Goal: Book appointment/travel/reservation

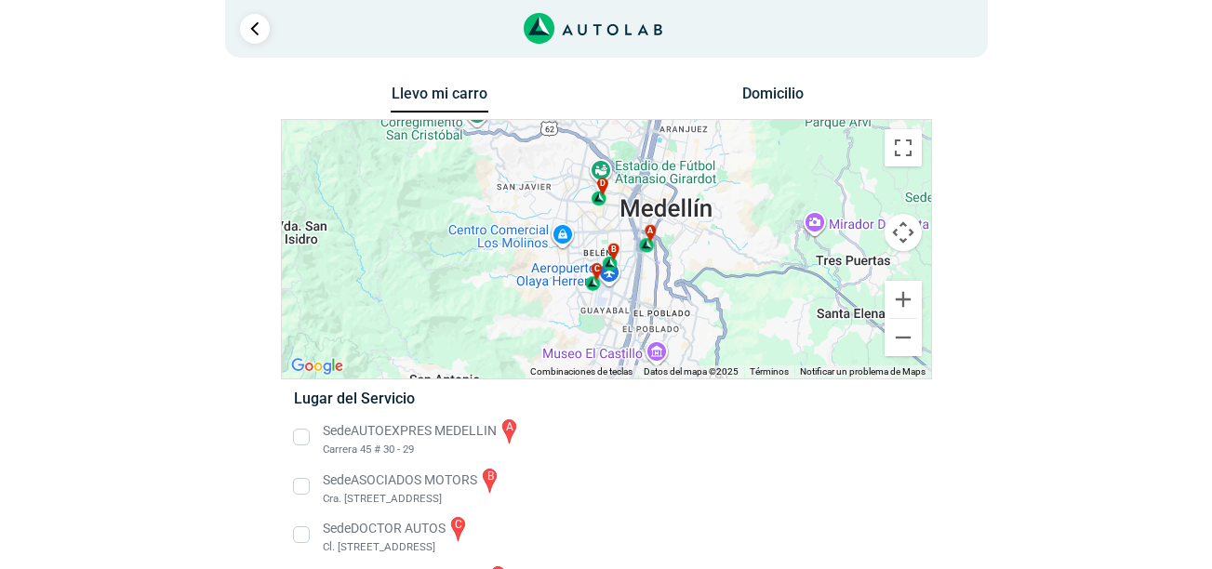
scroll to position [60, 0]
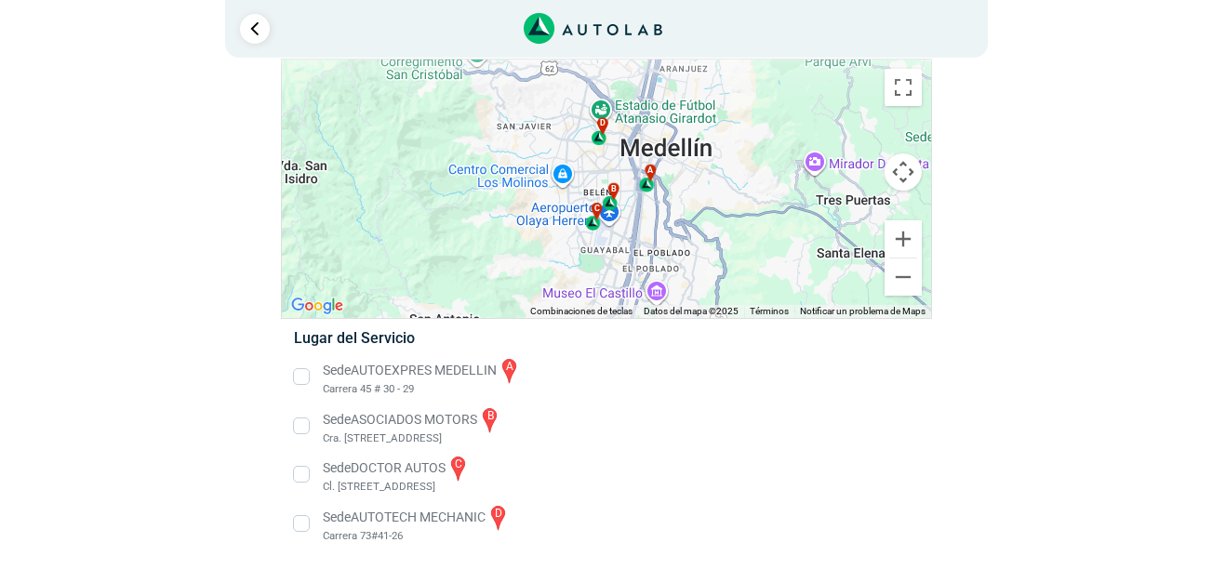
click at [334, 419] on li "Sede ASOCIADOS MOTORS b Cra. [STREET_ADDRESS]" at bounding box center [606, 427] width 652 height 42
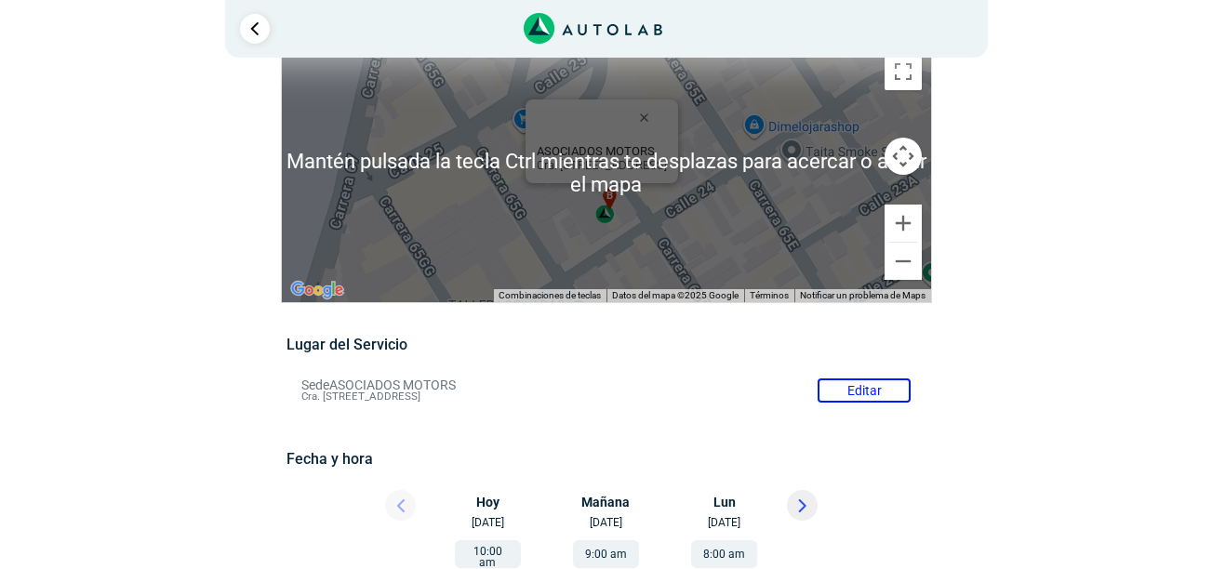
scroll to position [93, 0]
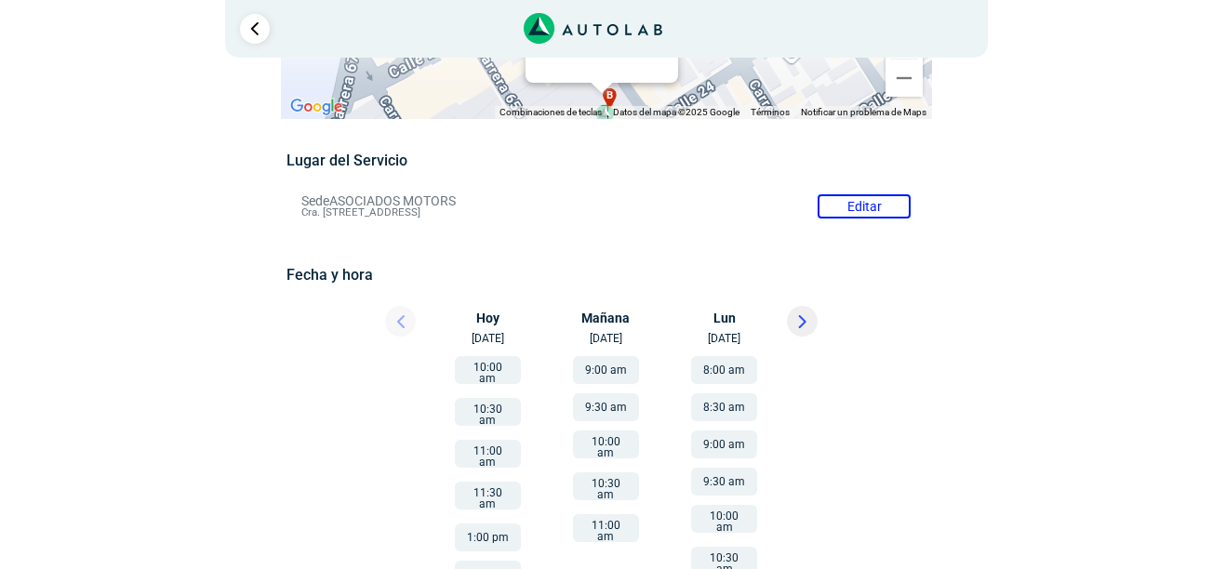
click at [864, 201] on li "Sede ASOCIADOS MOTORS Editar Cra. [STREET_ADDRESS]" at bounding box center [606, 207] width 637 height 30
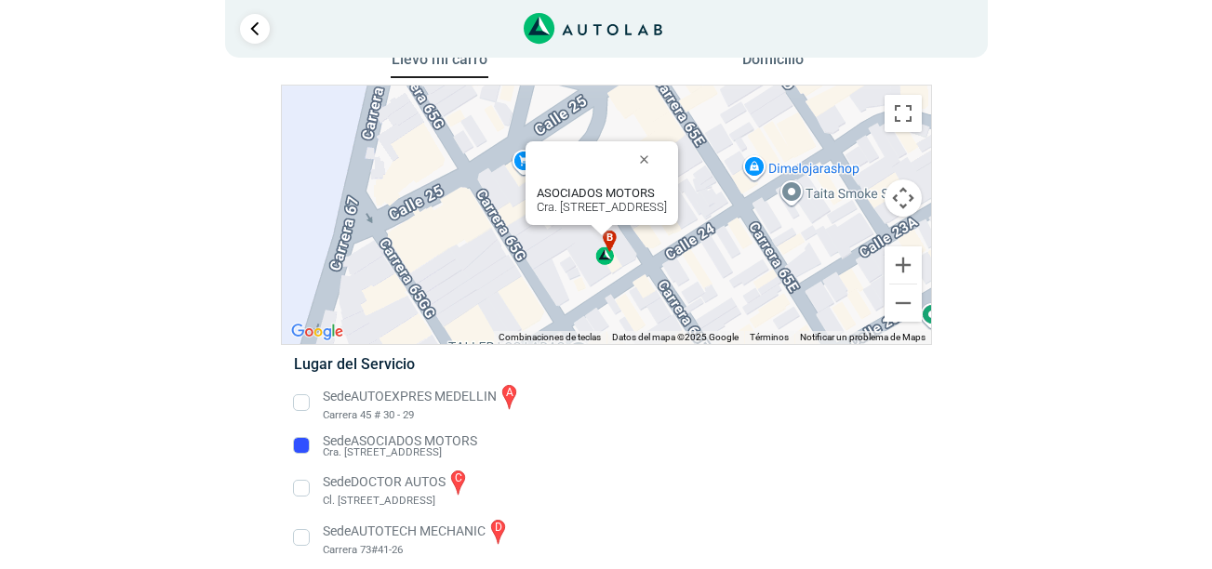
scroll to position [48, 0]
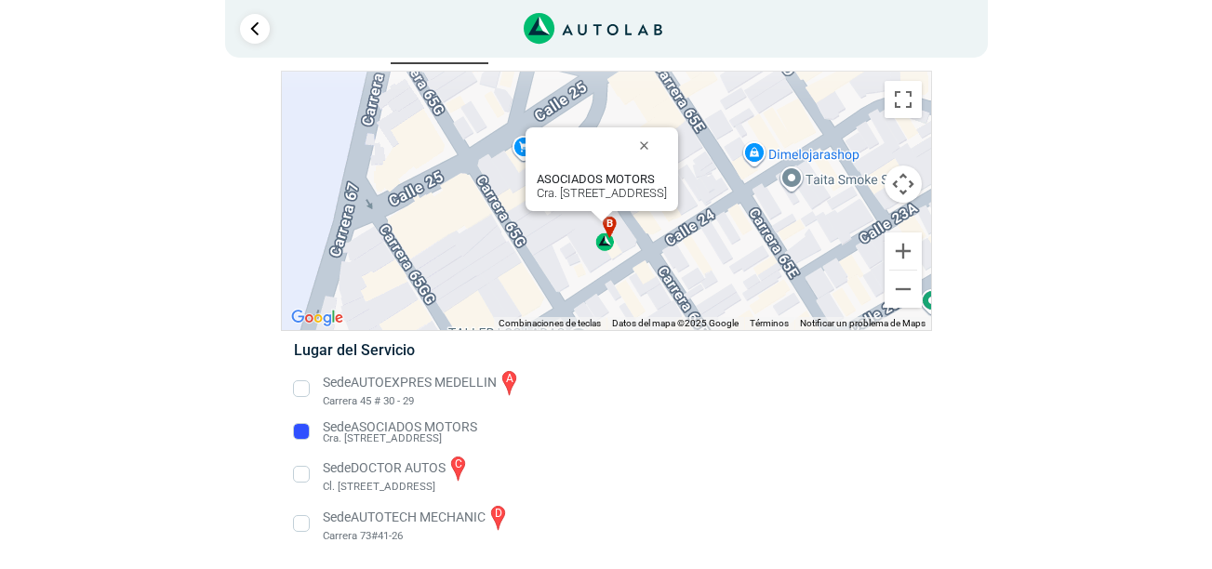
click at [421, 475] on li "Sede DOCTOR AUTOS c Cl. [STREET_ADDRESS]" at bounding box center [606, 475] width 652 height 42
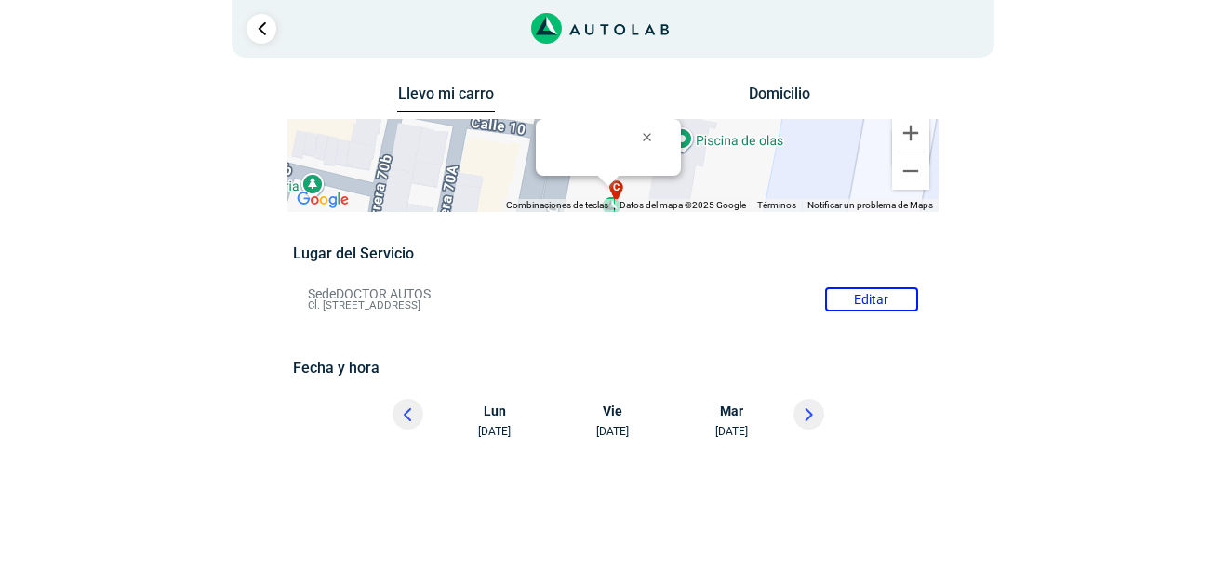
drag, startPoint x: 313, startPoint y: 303, endPoint x: 548, endPoint y: 307, distance: 235.4
click at [548, 307] on li "Sede DOCTOR AUTOS Editar Cl. [STREET_ADDRESS]" at bounding box center [612, 300] width 637 height 30
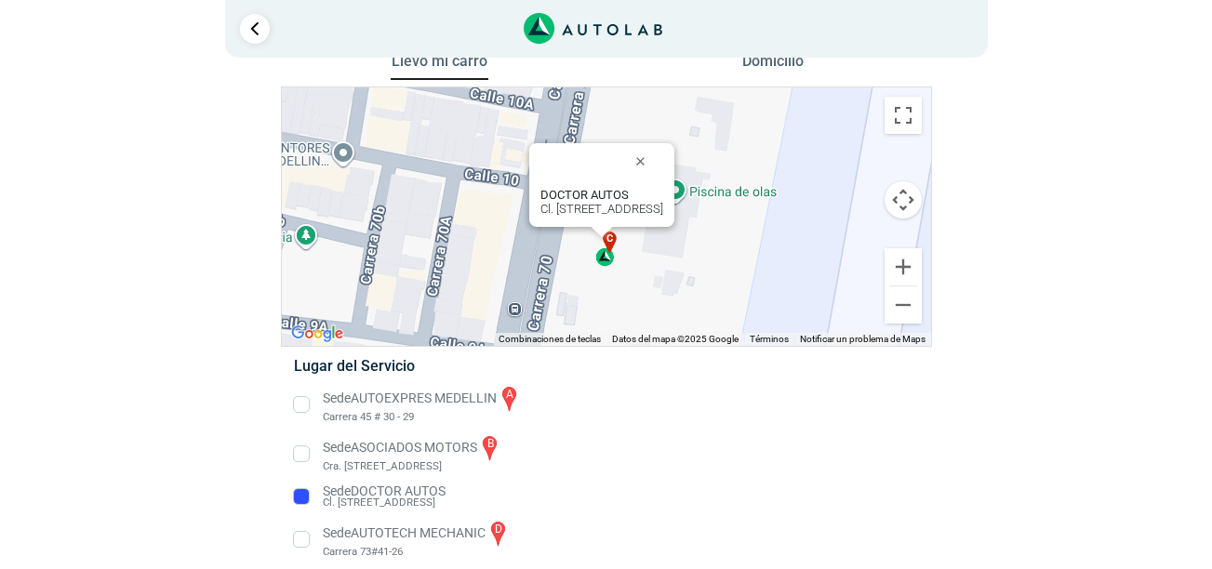
scroll to position [48, 0]
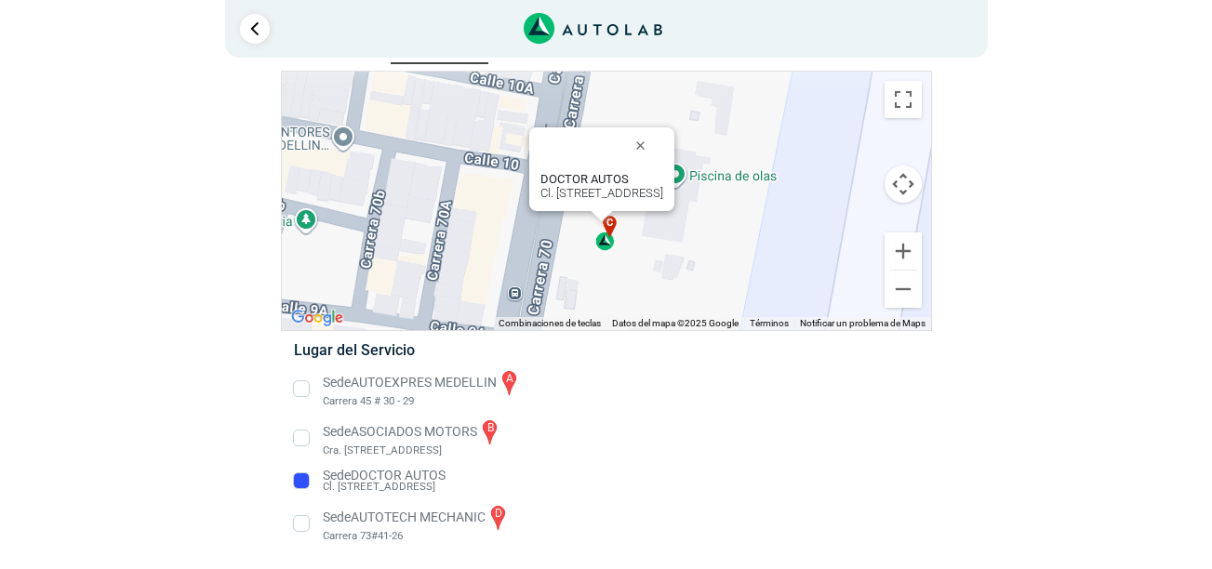
drag, startPoint x: 323, startPoint y: 486, endPoint x: 435, endPoint y: 493, distance: 112.8
click at [435, 493] on li "Sede DOCTOR AUTOS Cl. [STREET_ADDRESS]" at bounding box center [606, 481] width 652 height 30
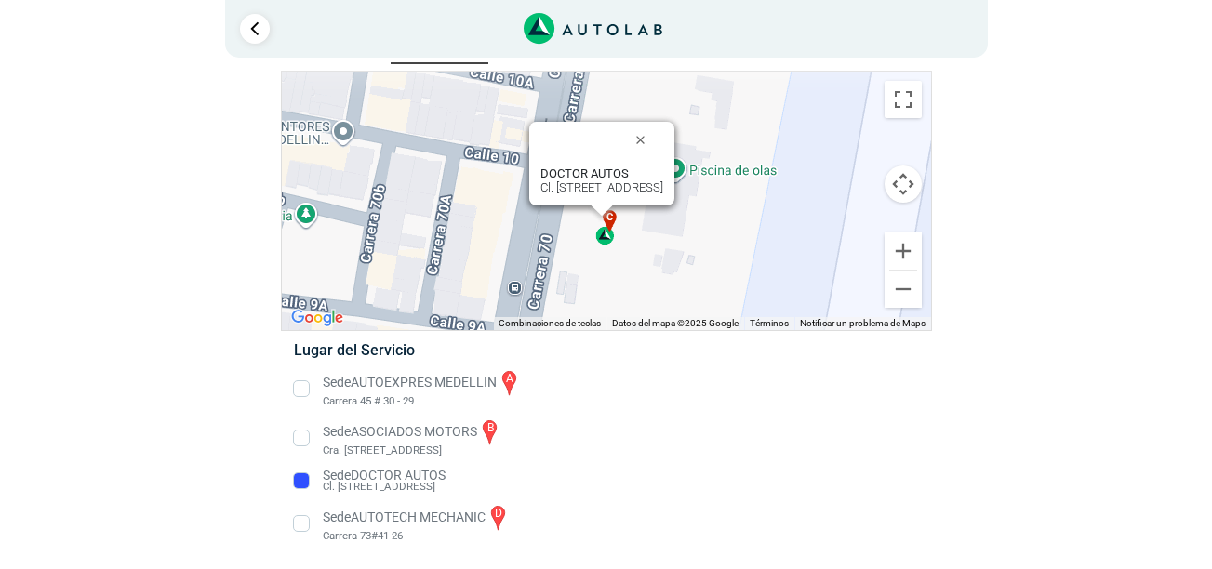
copy span "Cl. 8B #65-49, [GEOGRAPHIC_DATA]"
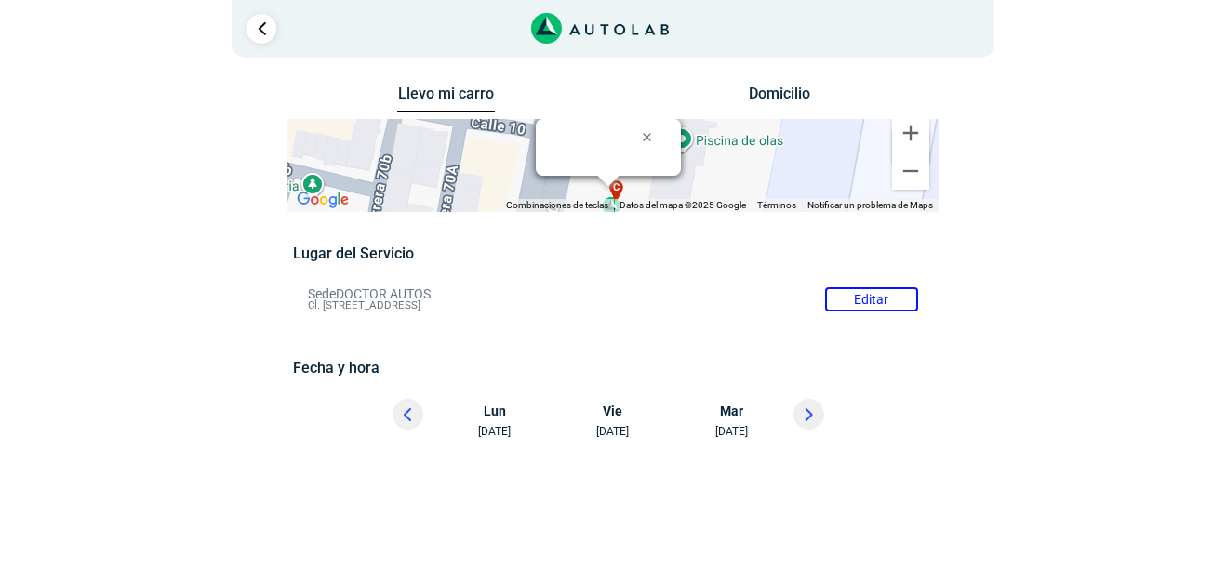
drag, startPoint x: 306, startPoint y: 303, endPoint x: 422, endPoint y: 304, distance: 115.4
click at [422, 304] on li "Sede DOCTOR AUTOS Editar Cl. [STREET_ADDRESS]" at bounding box center [612, 300] width 637 height 30
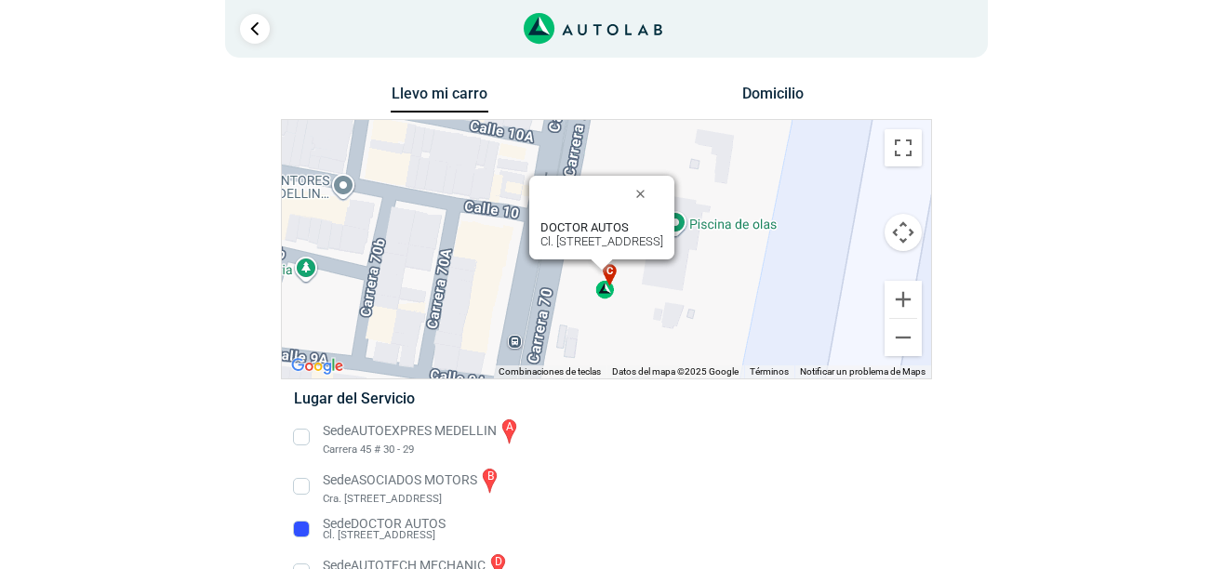
drag, startPoint x: 321, startPoint y: 536, endPoint x: 435, endPoint y: 542, distance: 114.6
click at [435, 542] on li "Sede DOCTOR AUTOS Cl. [STREET_ADDRESS]" at bounding box center [606, 530] width 652 height 30
copy span "Cl. 8B #65-49, [GEOGRAPHIC_DATA]"
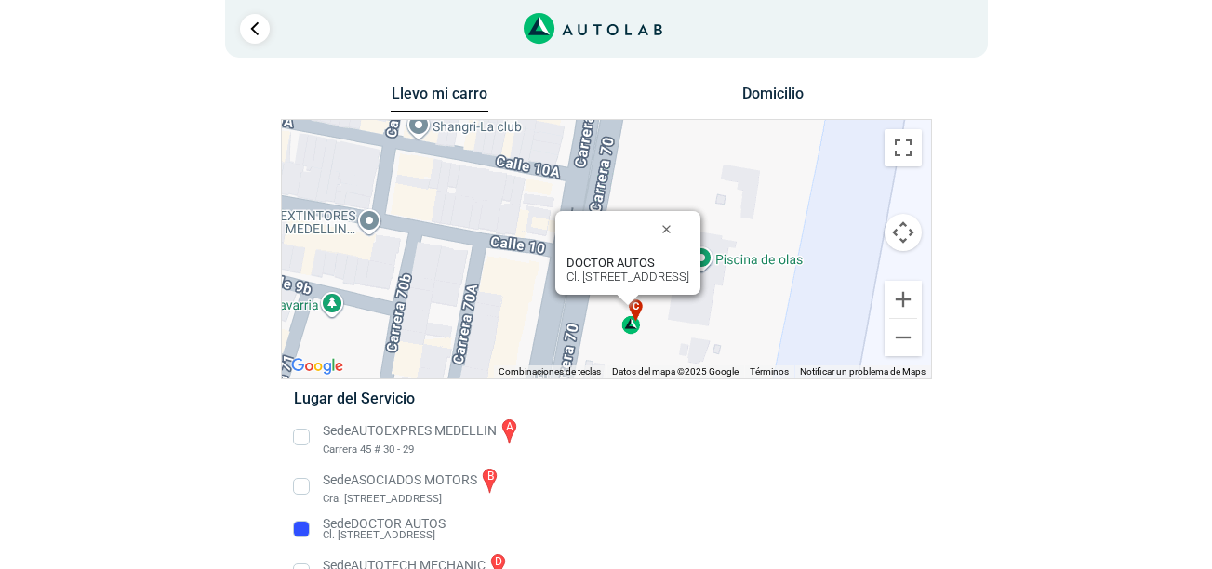
drag, startPoint x: 629, startPoint y: 317, endPoint x: 658, endPoint y: 355, distance: 47.1
click at [658, 355] on div "a b c d ASOCIADOS MOTORS Cra. 65 #23-04, [GEOGRAPHIC_DATA], [GEOGRAPHIC_DATA], …" at bounding box center [606, 249] width 649 height 259
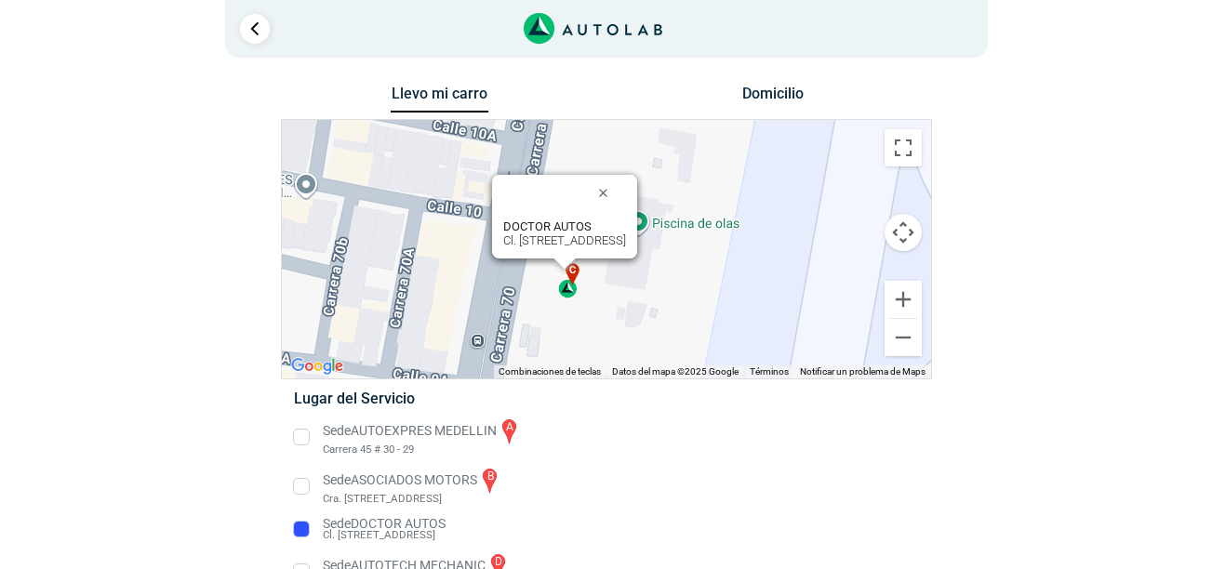
drag, startPoint x: 658, startPoint y: 355, endPoint x: 561, endPoint y: 275, distance: 125.0
click at [561, 275] on div "c" at bounding box center [568, 280] width 21 height 35
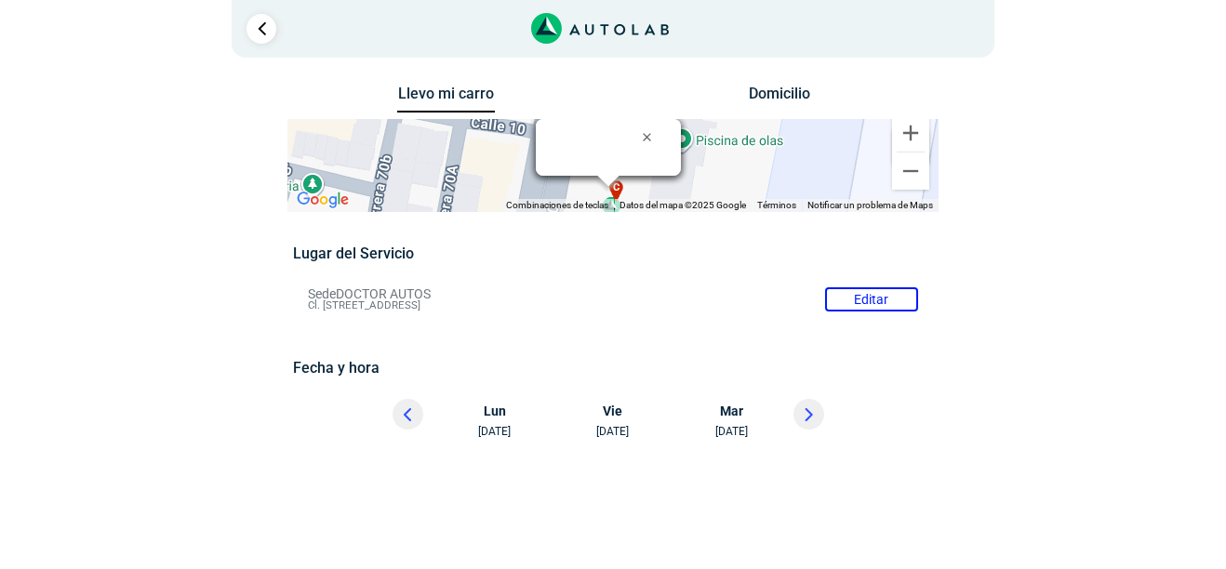
click at [802, 412] on button at bounding box center [809, 414] width 31 height 31
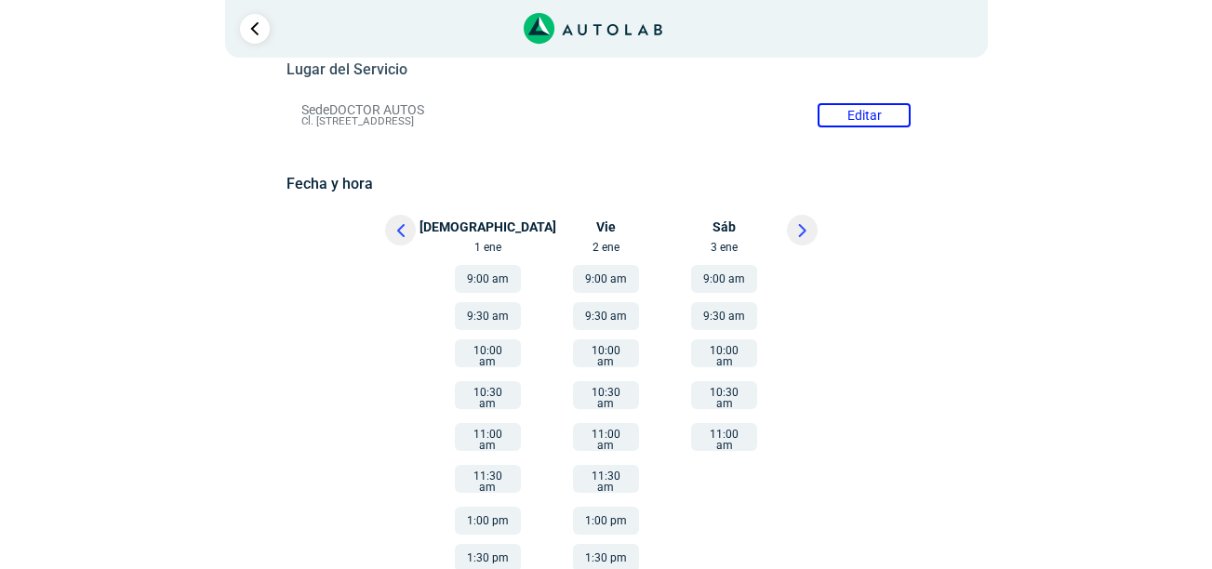
scroll to position [186, 0]
click at [408, 227] on button at bounding box center [400, 228] width 31 height 31
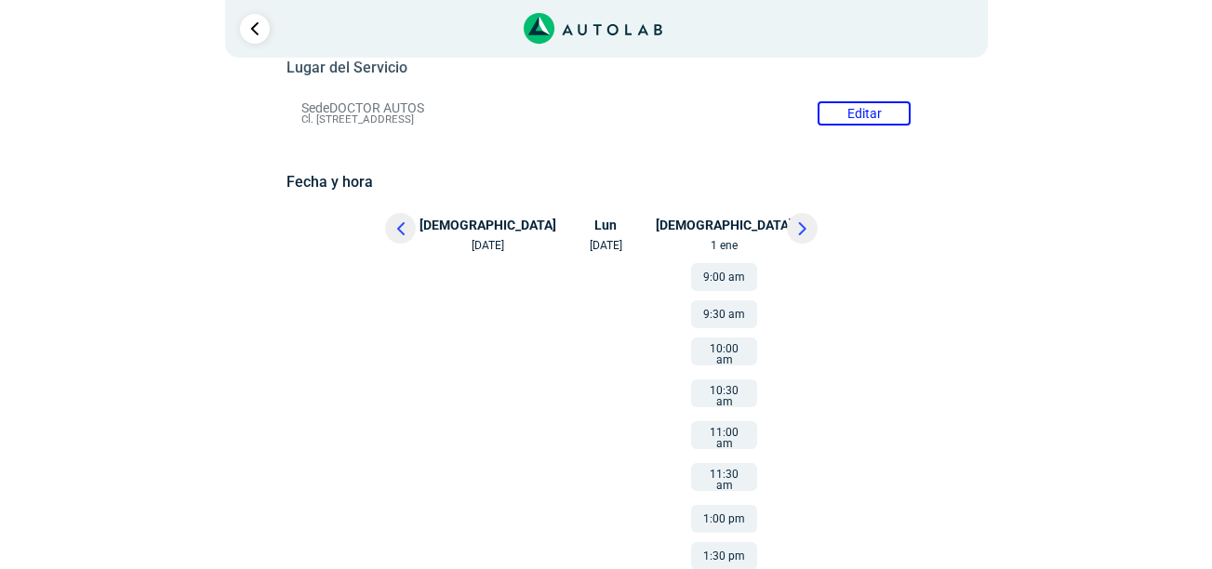
click at [407, 229] on button at bounding box center [400, 228] width 31 height 31
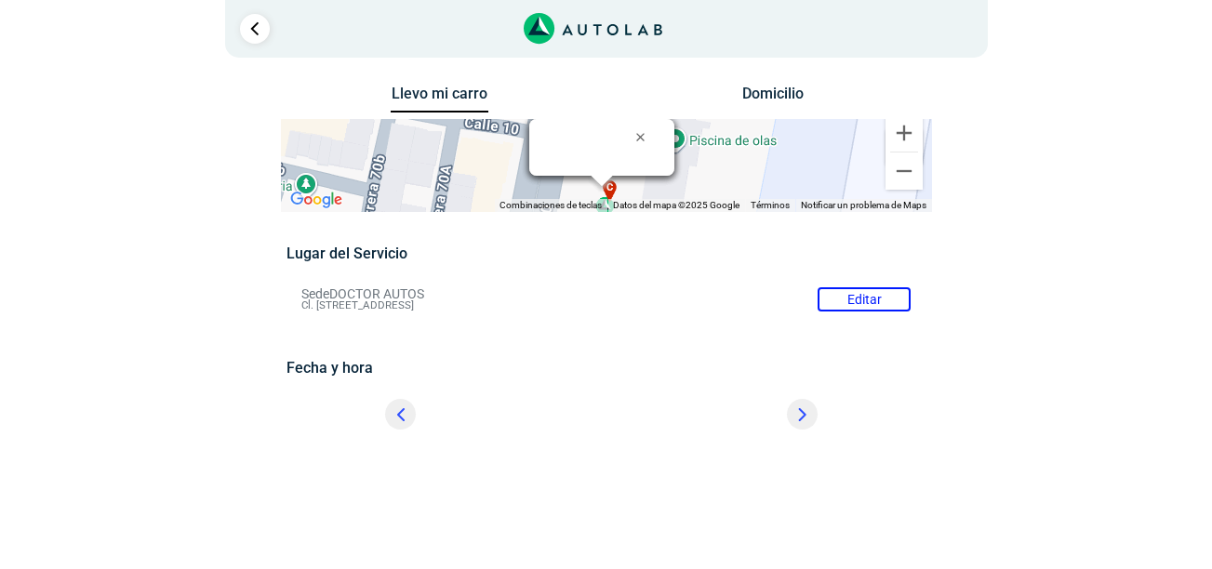
scroll to position [0, 0]
click at [494, 370] on h5 "Fecha y hora" at bounding box center [612, 368] width 639 height 18
click at [413, 411] on button at bounding box center [408, 414] width 31 height 31
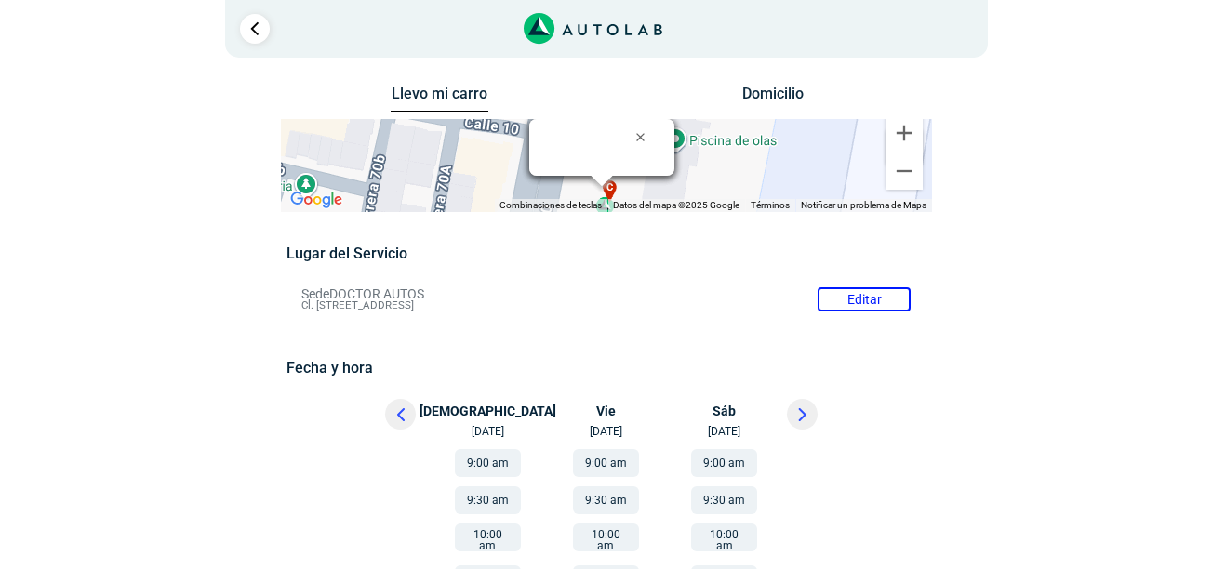
click at [413, 411] on button at bounding box center [400, 414] width 31 height 31
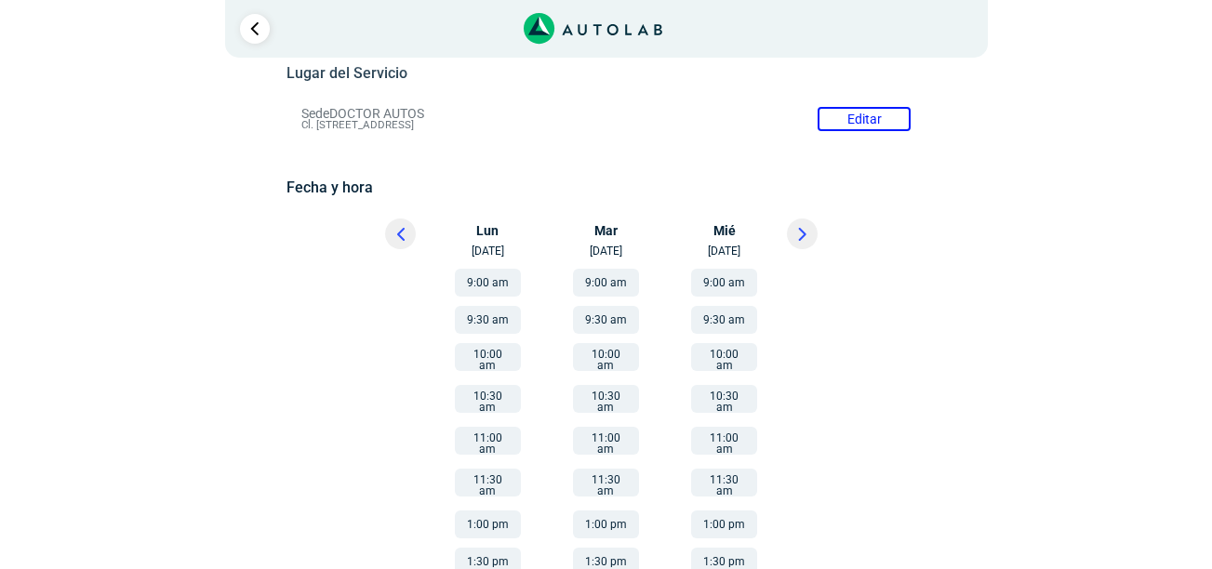
scroll to position [186, 0]
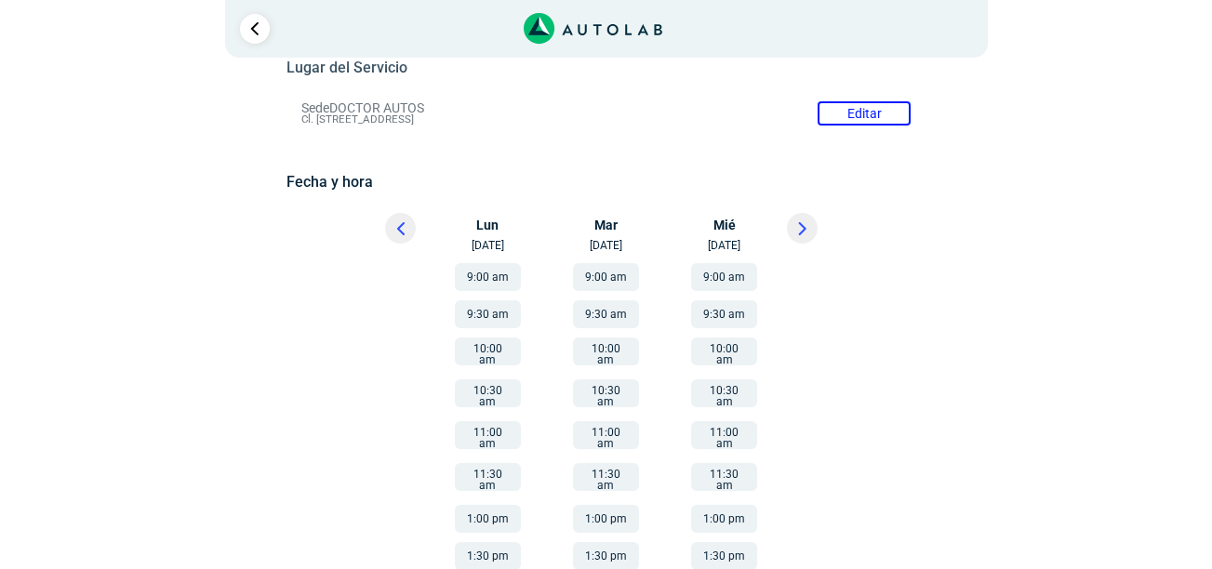
click at [349, 186] on h5 "Fecha y hora" at bounding box center [606, 182] width 639 height 18
click at [344, 182] on h5 "Fecha y hora" at bounding box center [606, 182] width 639 height 18
drag, startPoint x: 344, startPoint y: 182, endPoint x: 419, endPoint y: 238, distance: 93.0
click at [419, 238] on div at bounding box center [384, 233] width 112 height 41
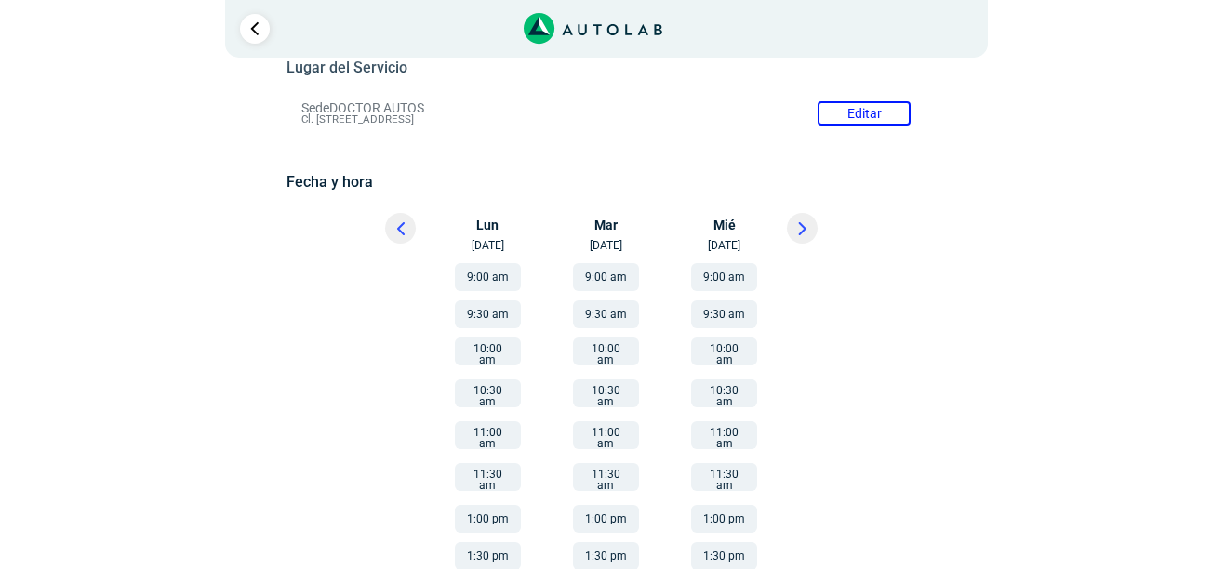
click at [408, 234] on button at bounding box center [400, 228] width 31 height 31
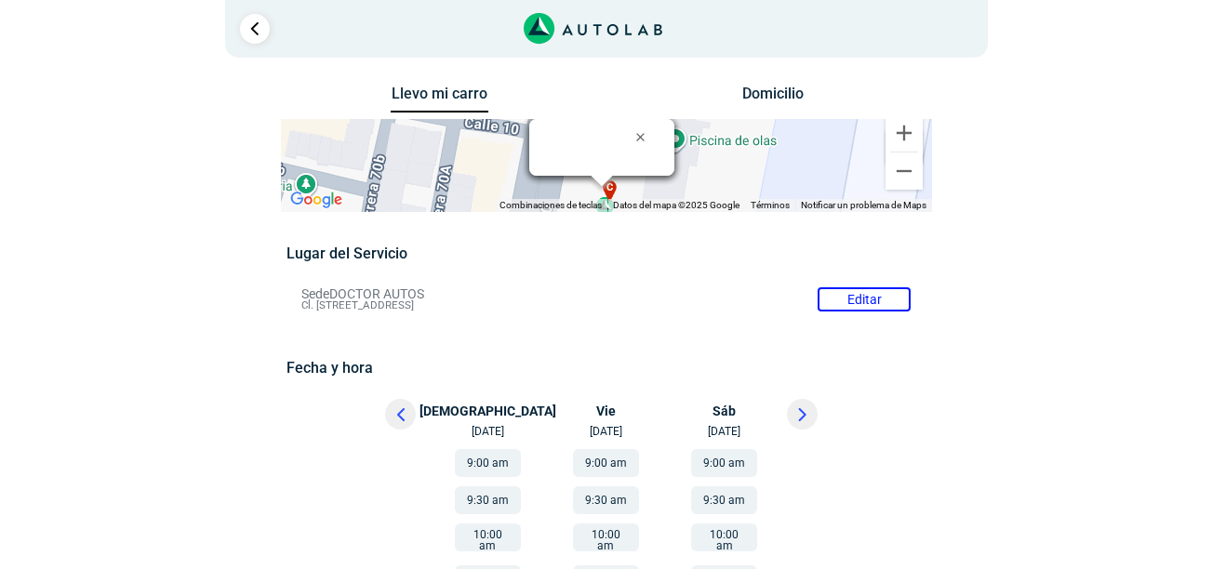
click at [435, 420] on div at bounding box center [384, 419] width 112 height 41
click at [414, 416] on button at bounding box center [400, 414] width 31 height 31
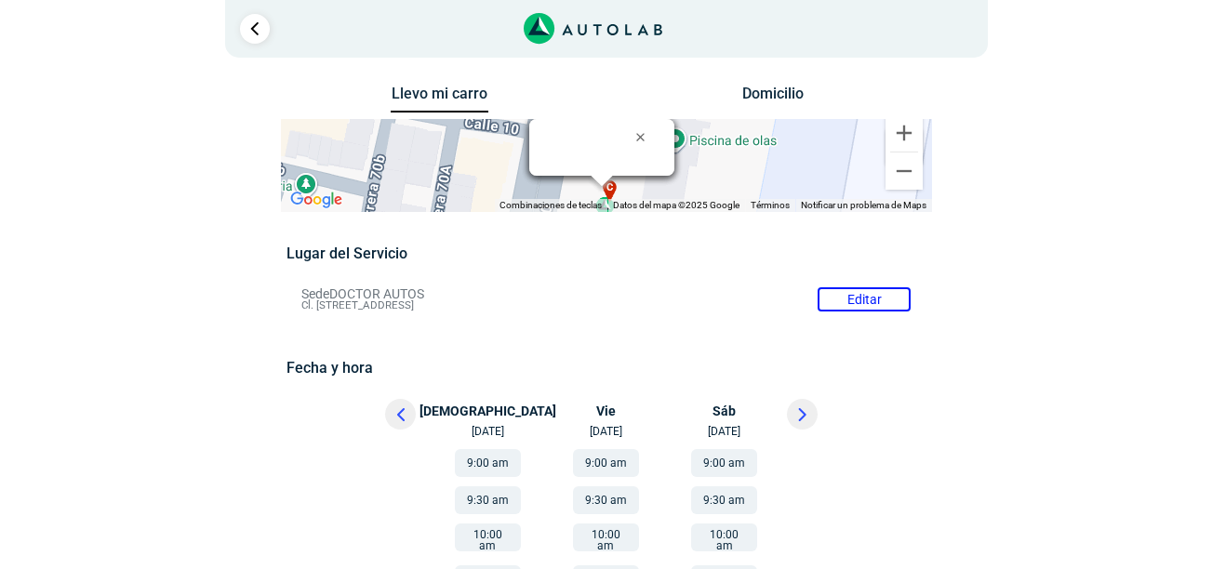
click at [798, 408] on icon at bounding box center [802, 414] width 8 height 13
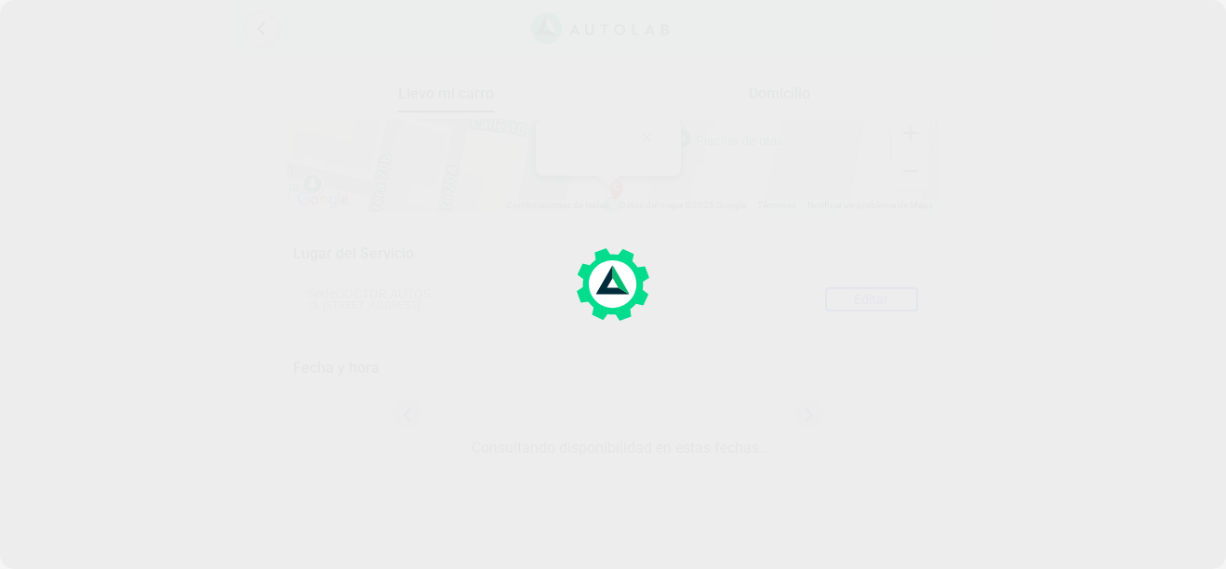
click at [798, 408] on div at bounding box center [613, 284] width 1226 height 569
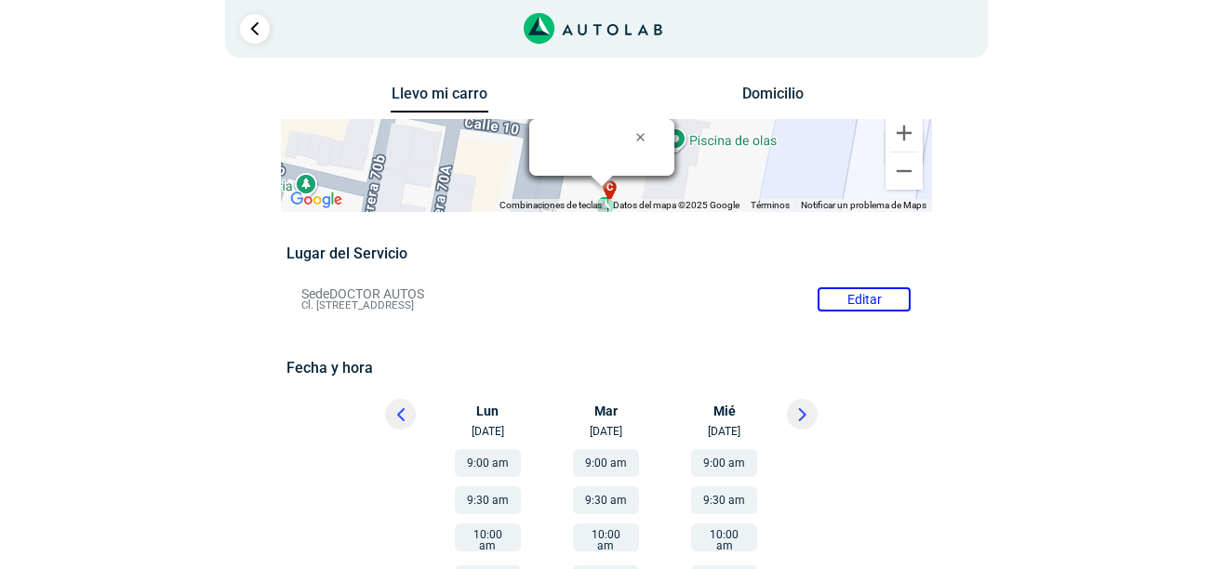
click at [798, 408] on icon at bounding box center [802, 414] width 8 height 13
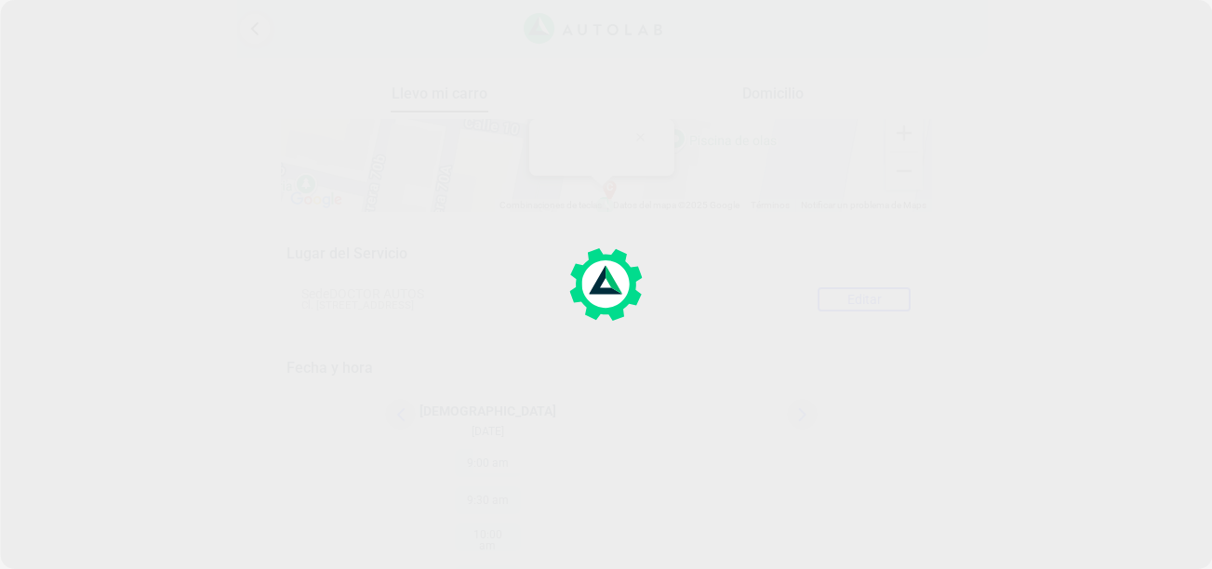
click at [798, 408] on div at bounding box center [606, 284] width 1212 height 569
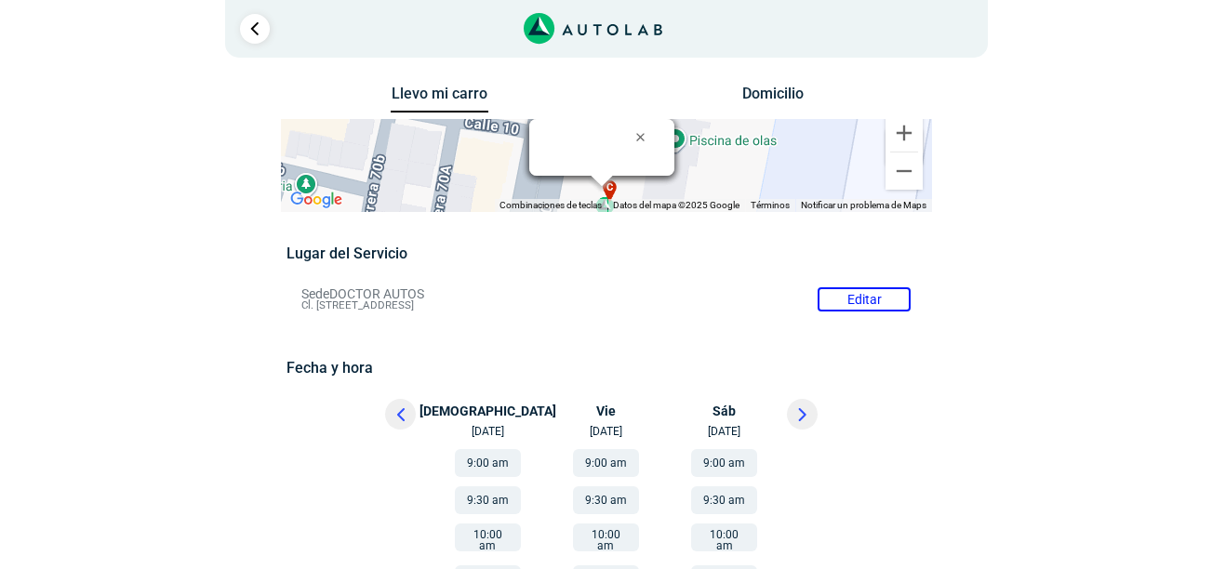
click at [805, 408] on icon at bounding box center [802, 414] width 8 height 13
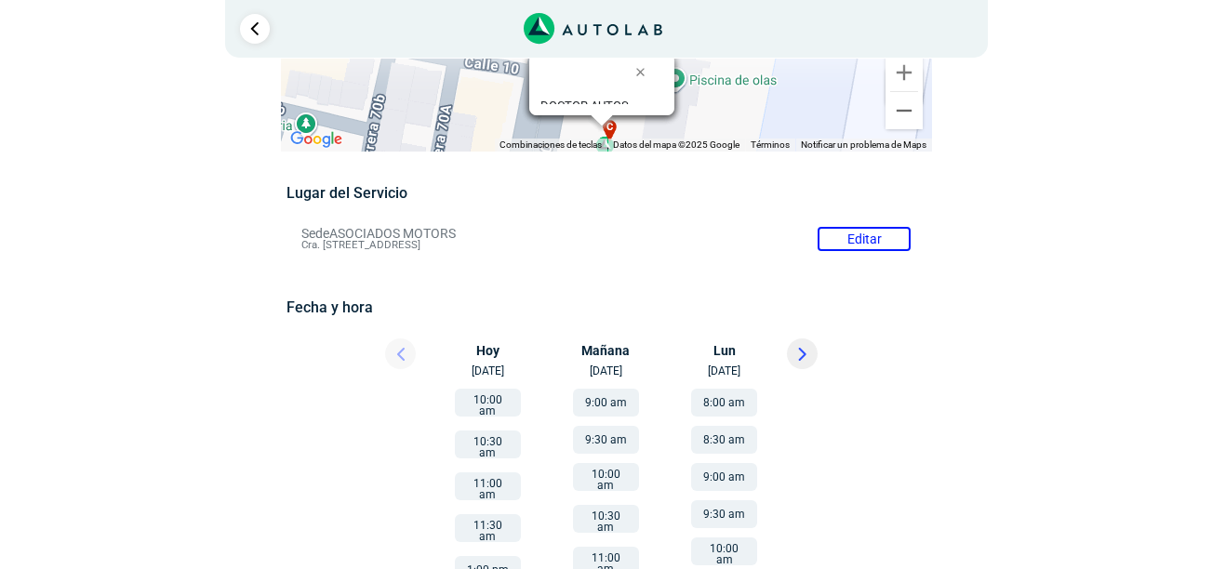
scroll to position [93, 0]
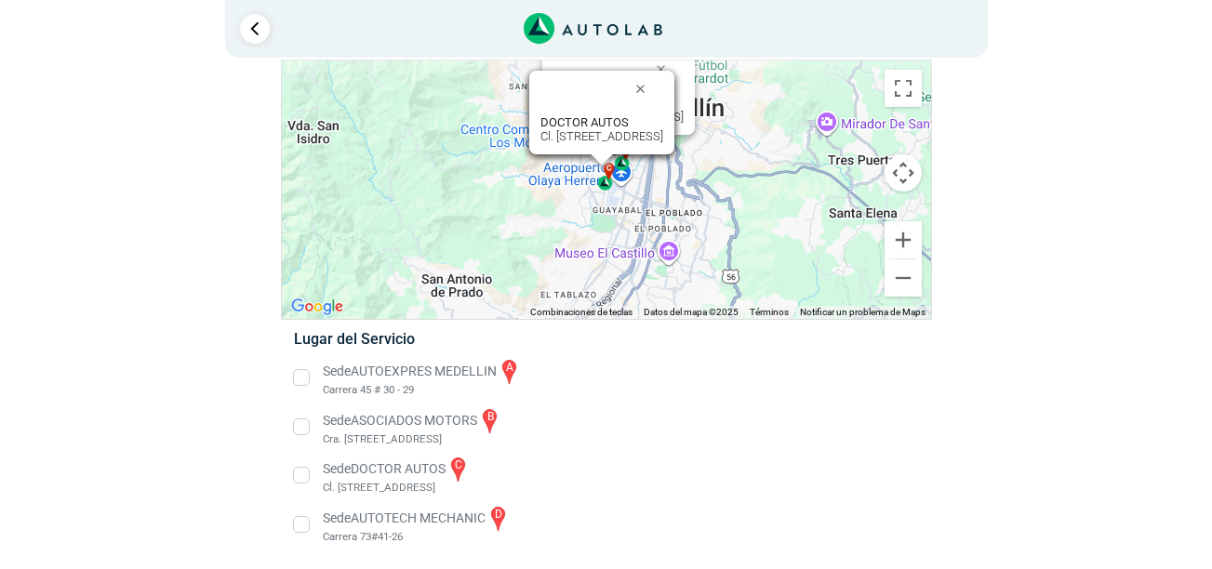
scroll to position [60, 0]
click at [368, 429] on li "Sede ASOCIADOS MOTORS b Cra. [STREET_ADDRESS]" at bounding box center [606, 427] width 652 height 42
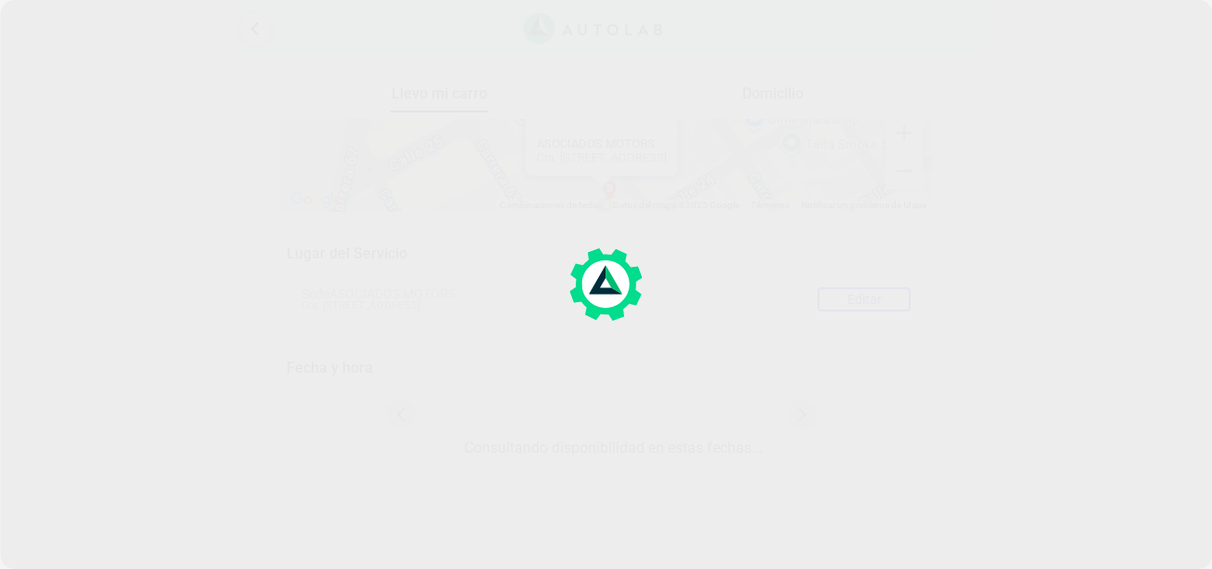
scroll to position [48, 0]
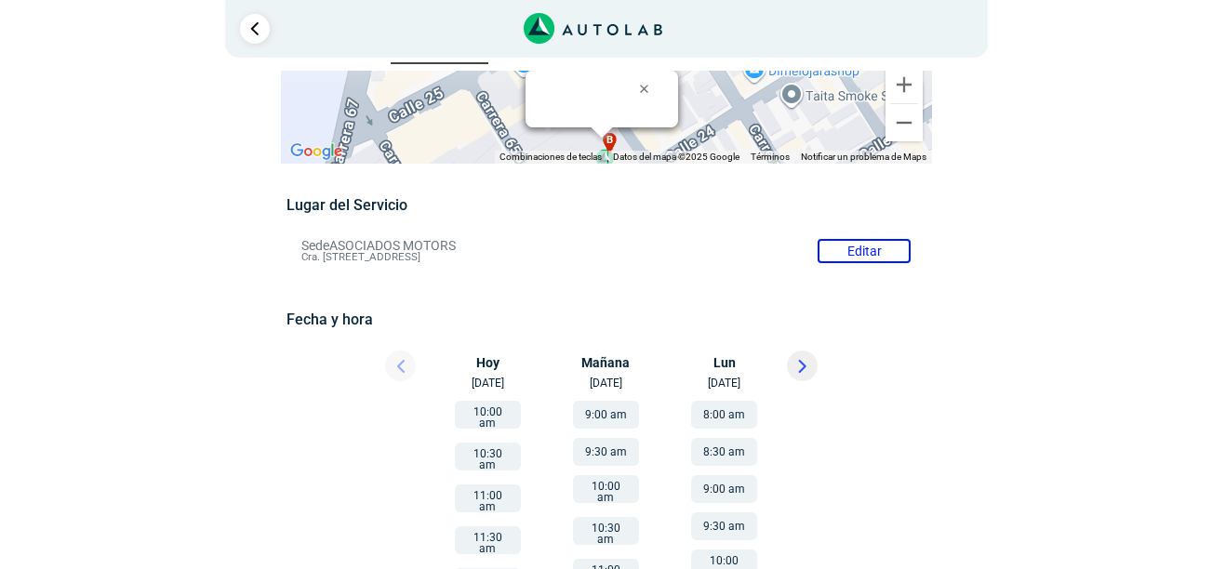
click at [367, 232] on div "Lugar del Servicio Sede ASOCIADOS MOTORS Editar Cra. [STREET_ADDRESS] Fecha y h…" at bounding box center [606, 552] width 639 height 713
click at [853, 247] on li "Sede ASOCIADOS MOTORS Editar Cra. [STREET_ADDRESS]" at bounding box center [606, 251] width 637 height 30
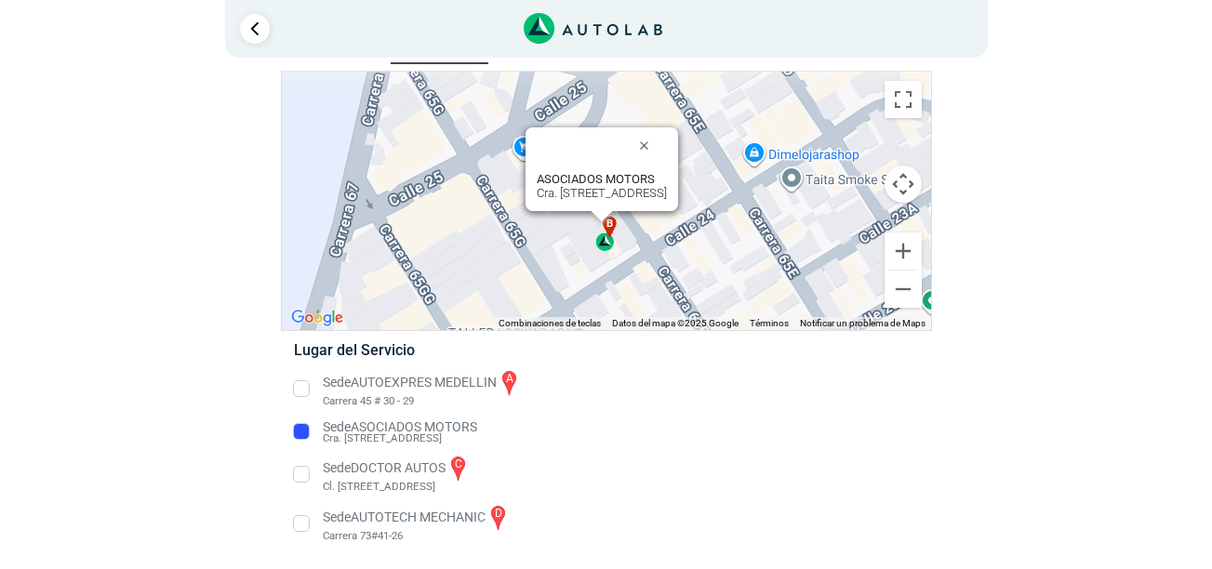
click at [364, 471] on li "Sede DOCTOR AUTOS c Cl. [STREET_ADDRESS]" at bounding box center [606, 475] width 652 height 42
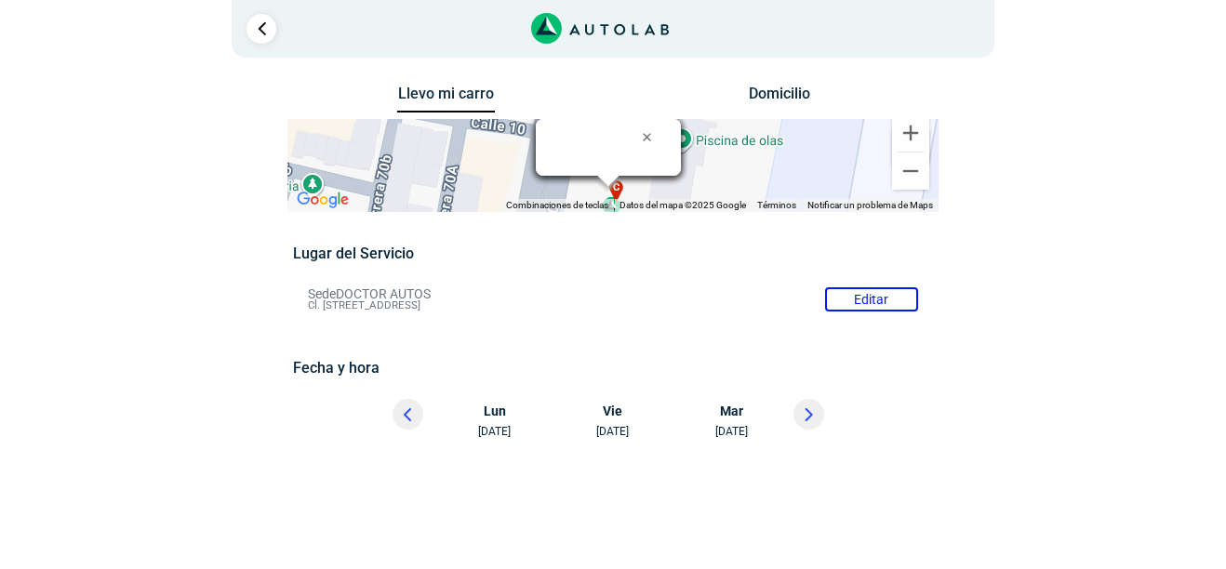
click at [903, 302] on li "Sede DOCTOR AUTOS Editar Cl. [STREET_ADDRESS]" at bounding box center [612, 300] width 637 height 30
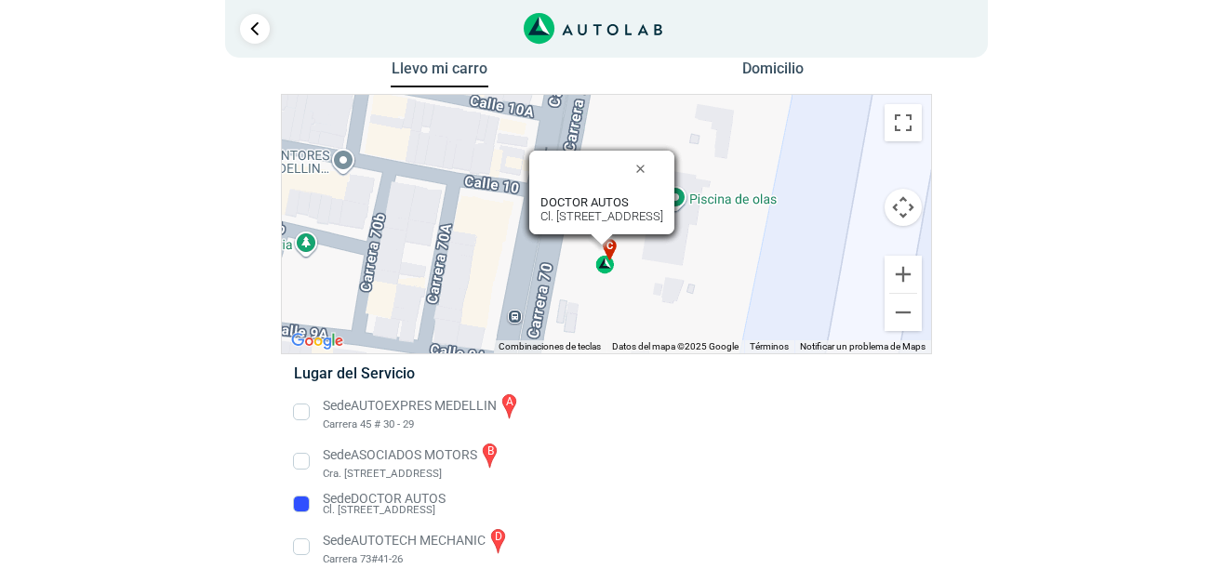
scroll to position [48, 0]
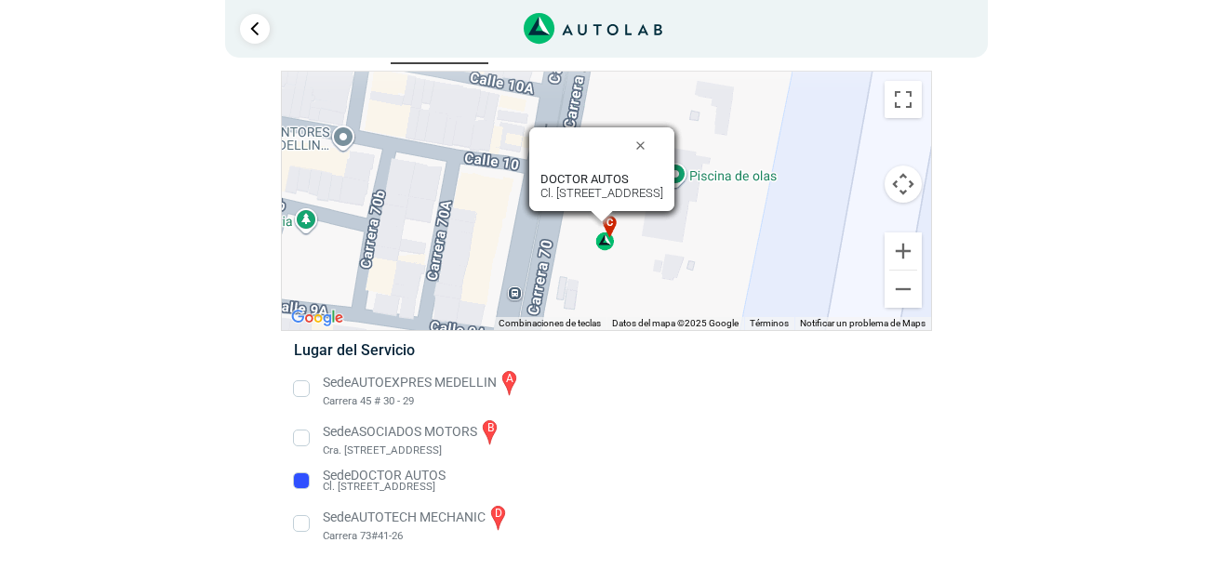
click at [378, 435] on li "Sede ASOCIADOS MOTORS b Cra. [STREET_ADDRESS]" at bounding box center [606, 439] width 652 height 42
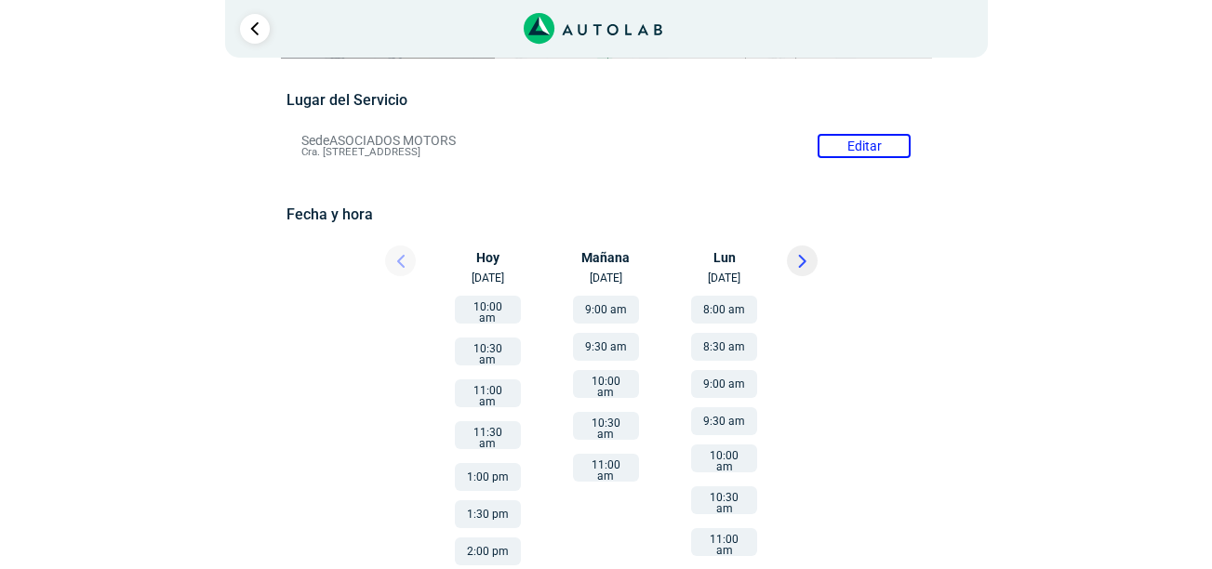
scroll to position [186, 0]
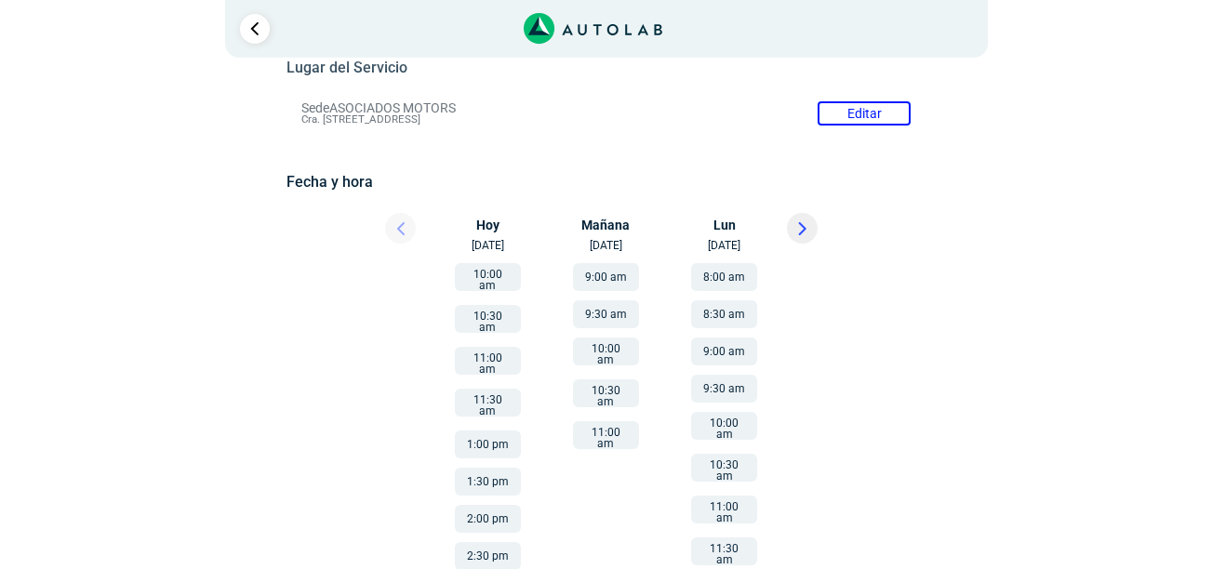
click at [493, 274] on button "10:00 am" at bounding box center [488, 277] width 66 height 28
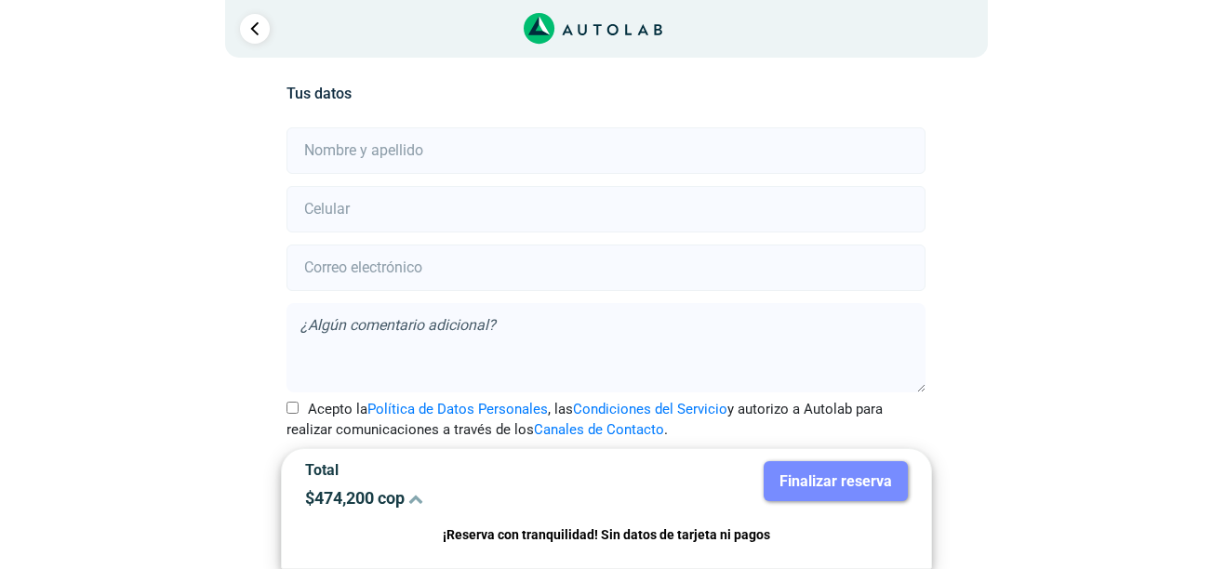
scroll to position [414, 0]
click at [382, 165] on input "text" at bounding box center [606, 149] width 639 height 47
type input "[PERSON_NAME]"
click at [435, 215] on input "number" at bounding box center [606, 207] width 639 height 47
type input "3193616140"
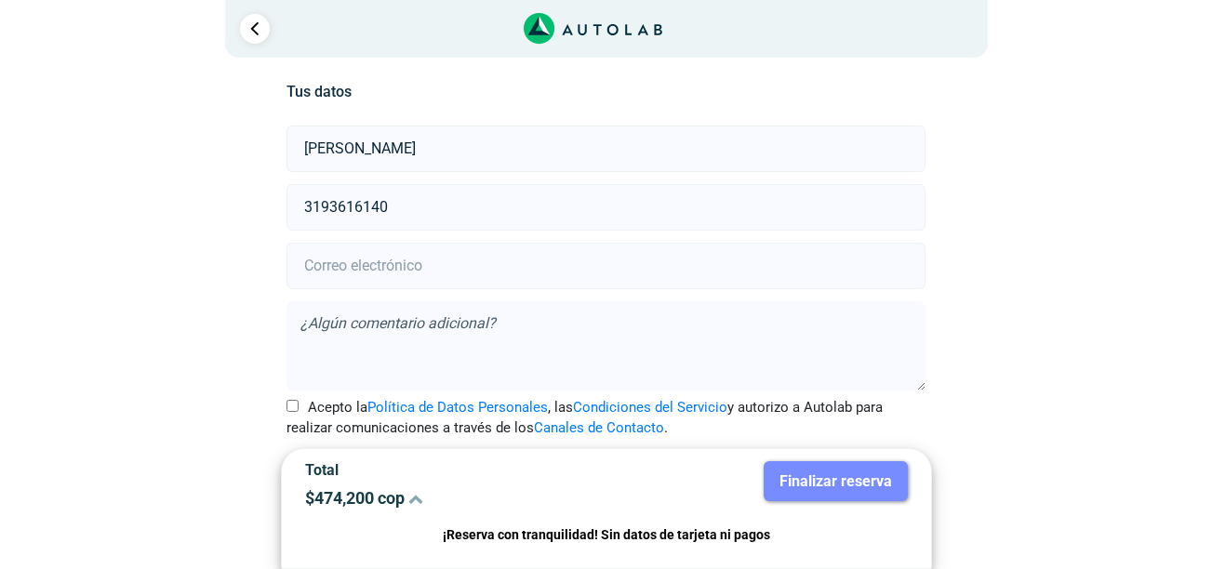
click at [433, 266] on input "email" at bounding box center [606, 266] width 639 height 47
type input "[EMAIL_ADDRESS][DOMAIN_NAME]"
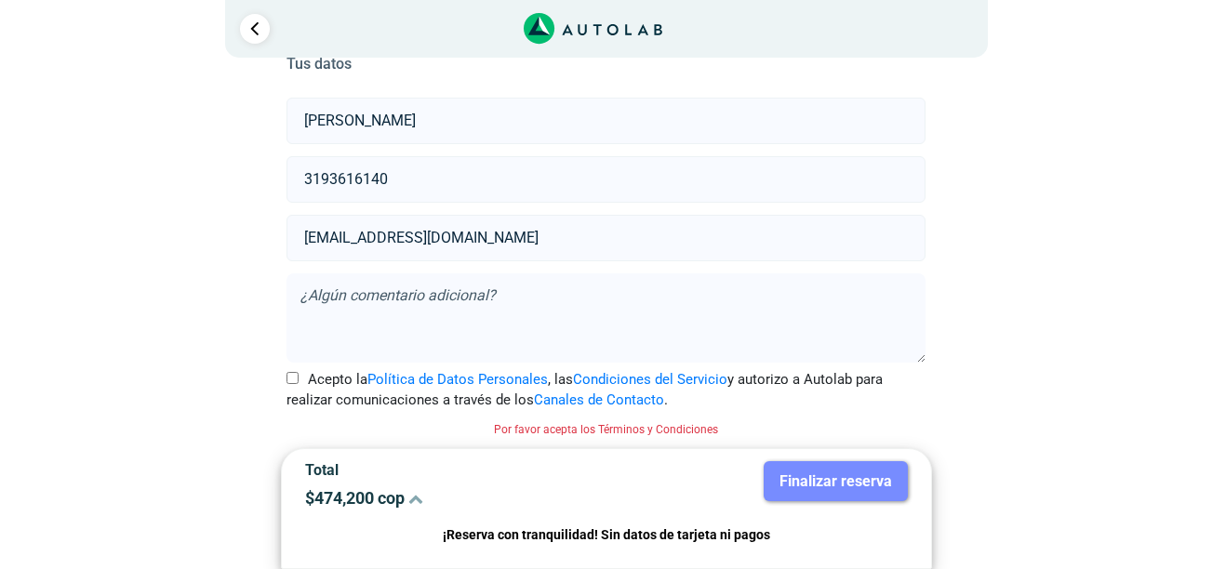
click at [296, 375] on input "Acepto la Política de Datos Personales , las Condiciones del Servicio y autoriz…" at bounding box center [293, 378] width 12 height 12
checkbox input "true"
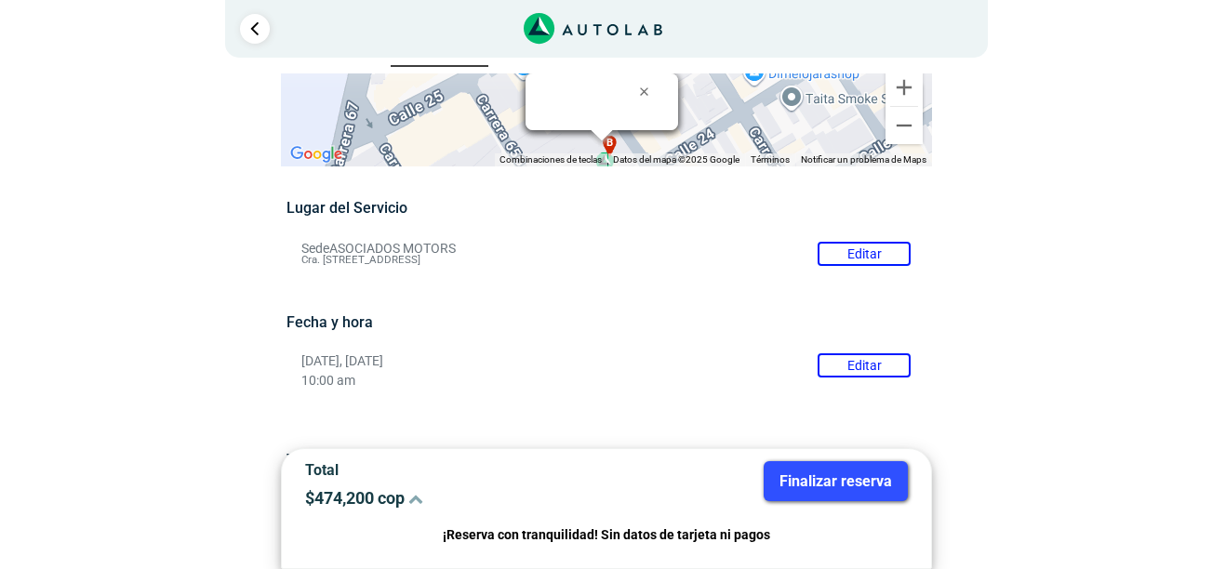
scroll to position [0, 0]
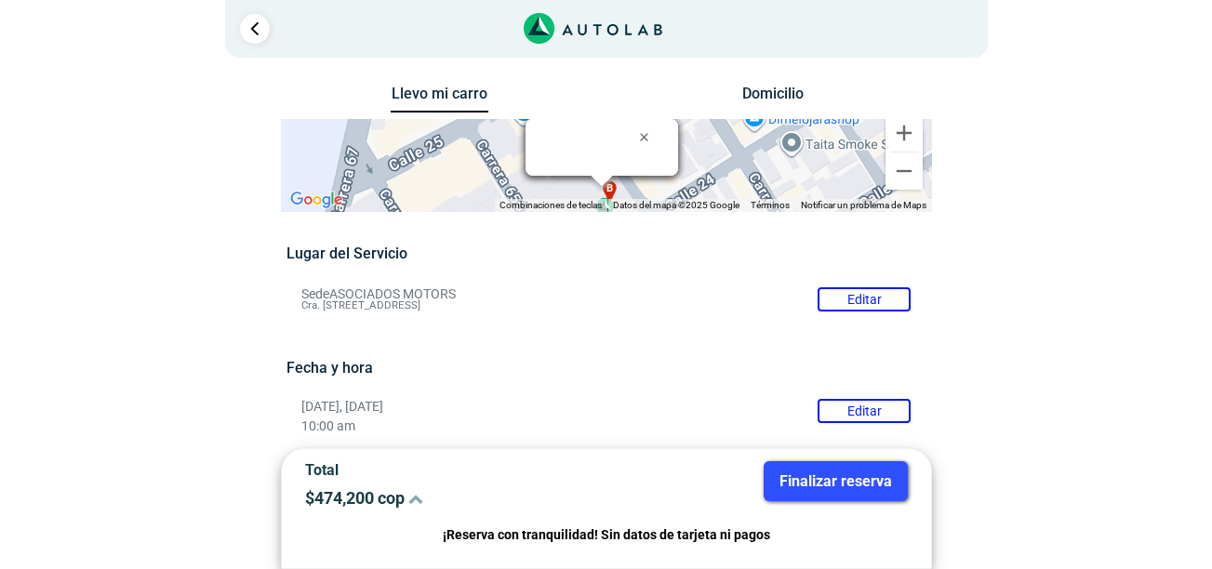
drag, startPoint x: 300, startPoint y: 307, endPoint x: 420, endPoint y: 308, distance: 120.0
click at [420, 308] on li "Sede ASOCIADOS MOTORS Editar Cra. [STREET_ADDRESS]" at bounding box center [606, 300] width 637 height 30
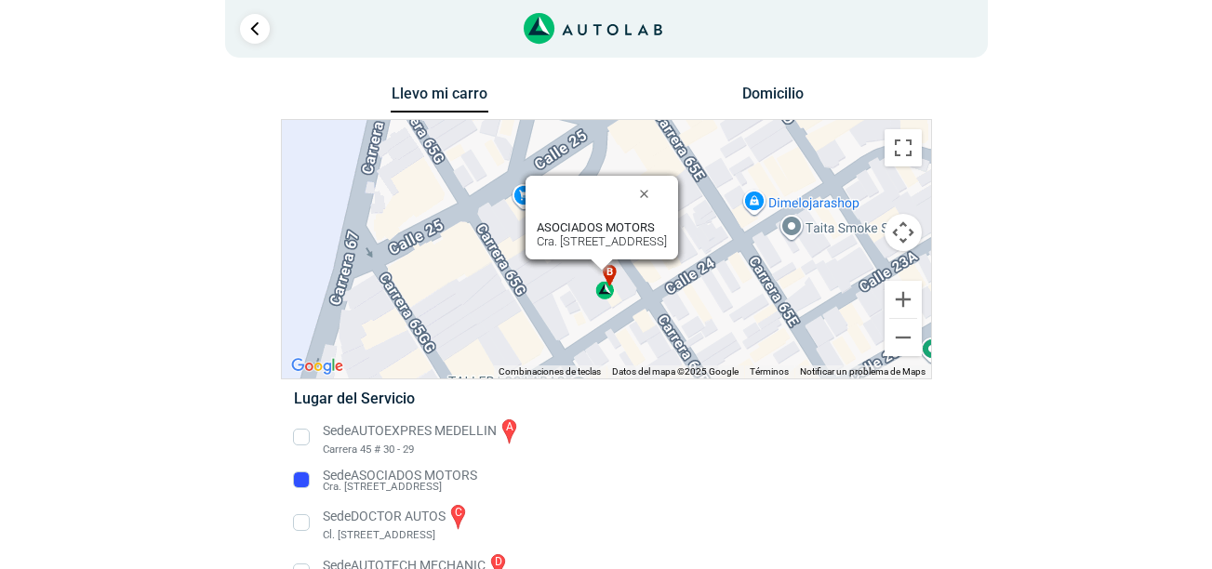
copy span "Cra. 65 #23-04, [GEOGRAPHIC_DATA]"
drag, startPoint x: 322, startPoint y: 485, endPoint x: 441, endPoint y: 489, distance: 119.2
click at [441, 489] on li "Sede ASOCIADOS MOTORS Cra. [STREET_ADDRESS]" at bounding box center [606, 481] width 652 height 30
copy span "Cra. 65 #23-04, [GEOGRAPHIC_DATA]"
drag, startPoint x: 441, startPoint y: 489, endPoint x: 392, endPoint y: 462, distance: 56.2
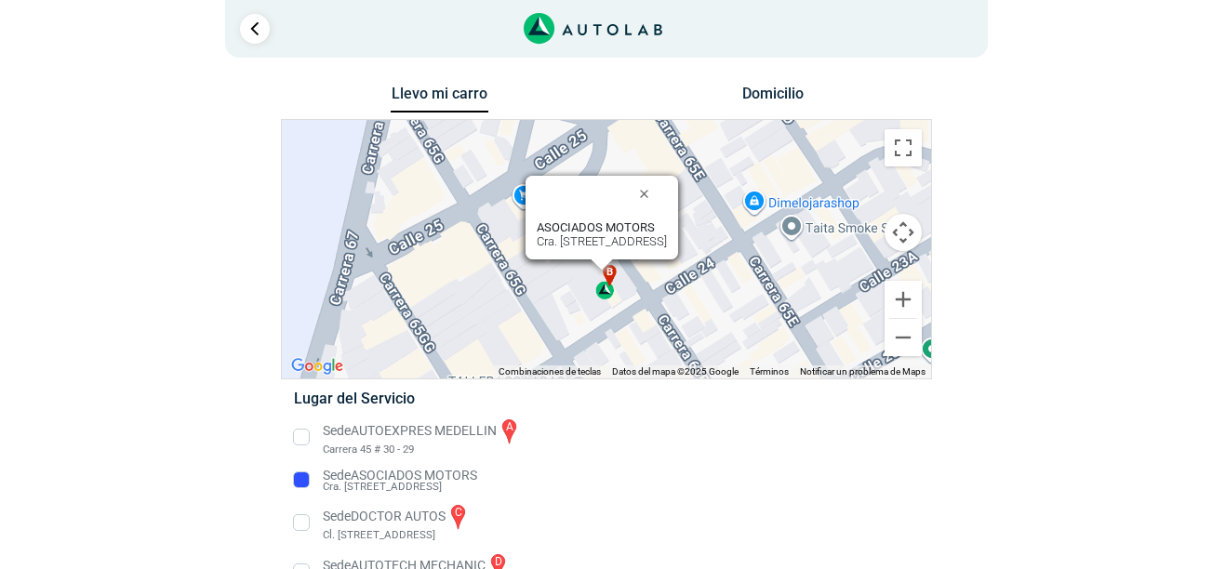
click at [392, 462] on ul "Sede AUTOEXPRES MEDELLIN a Carrera 45 # 30 - 29" at bounding box center [606, 505] width 652 height 176
click at [385, 475] on li "Sede ASOCIADOS MOTORS Cra. [STREET_ADDRESS]" at bounding box center [606, 481] width 652 height 30
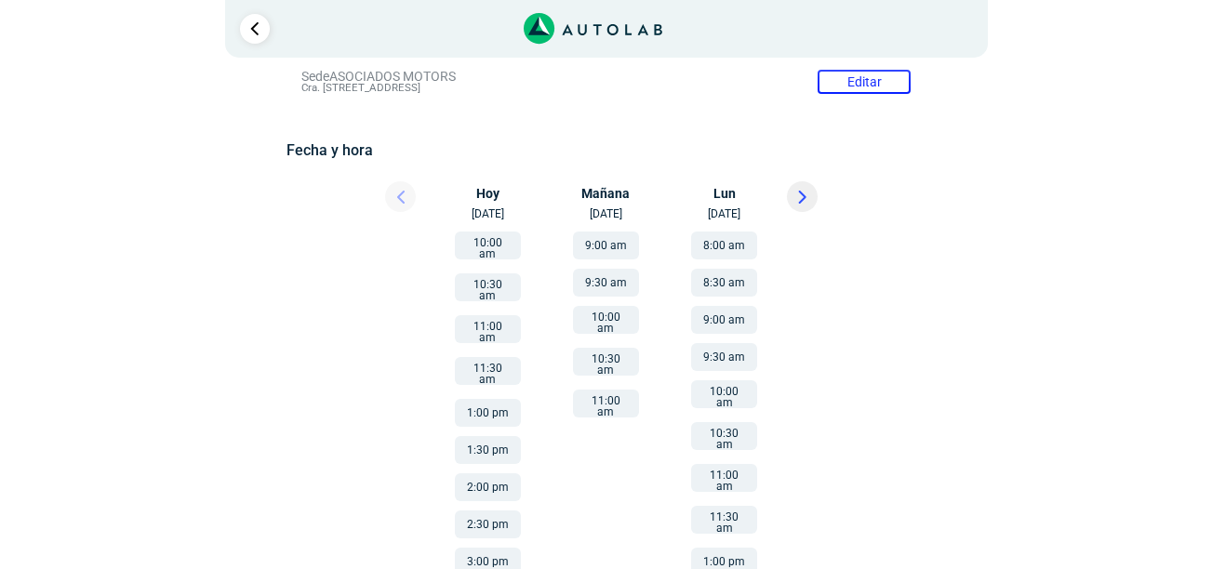
scroll to position [234, 0]
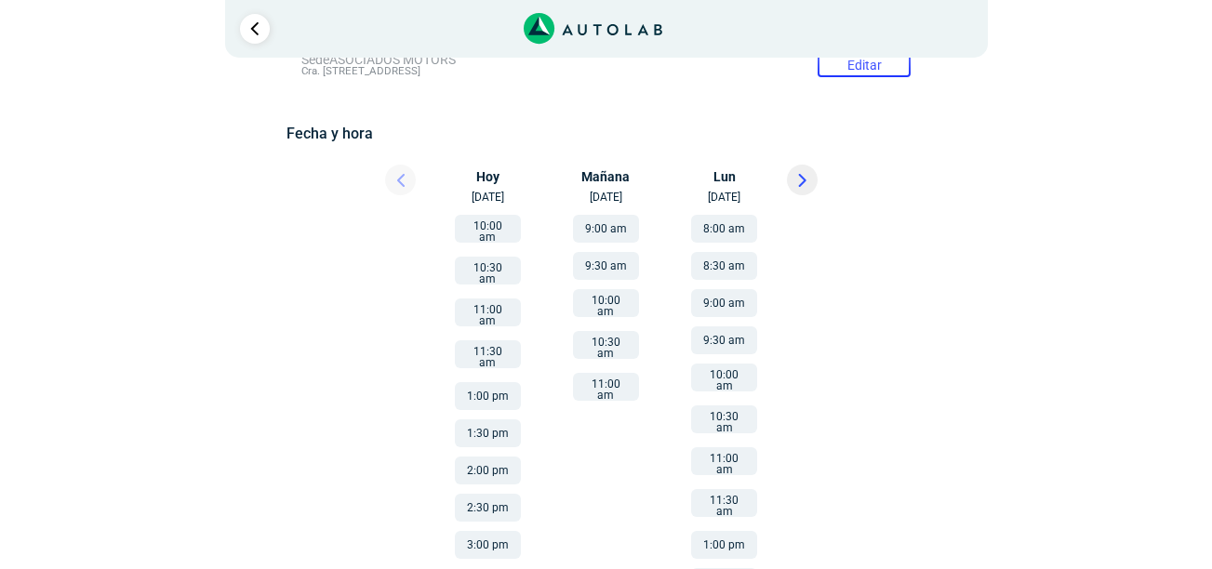
click at [493, 229] on button "10:00 am" at bounding box center [488, 229] width 66 height 28
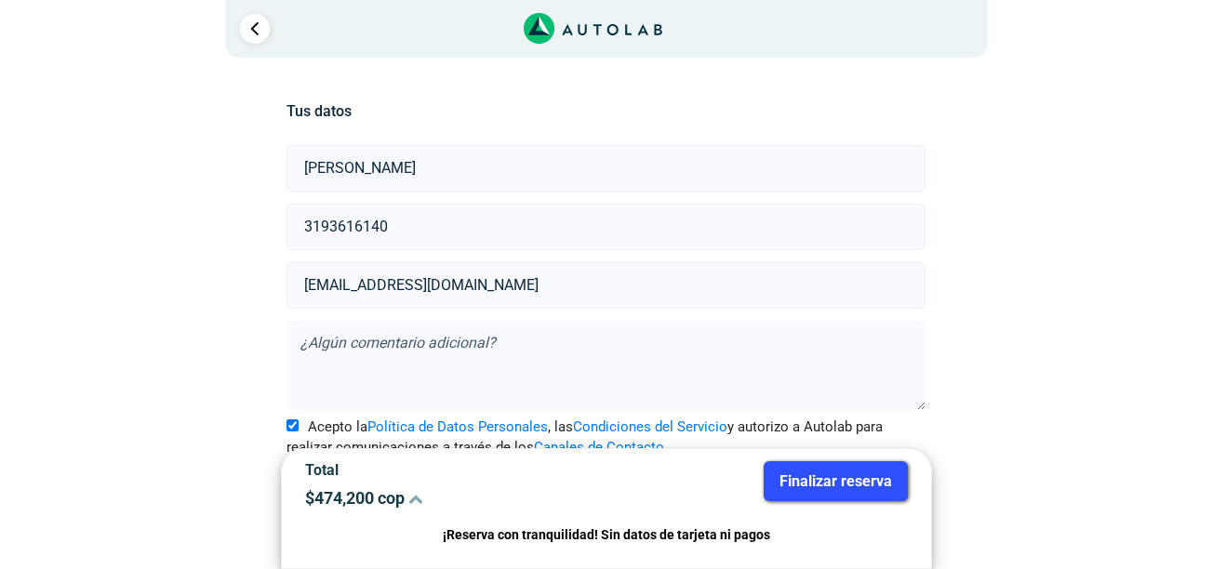
scroll to position [418, 0]
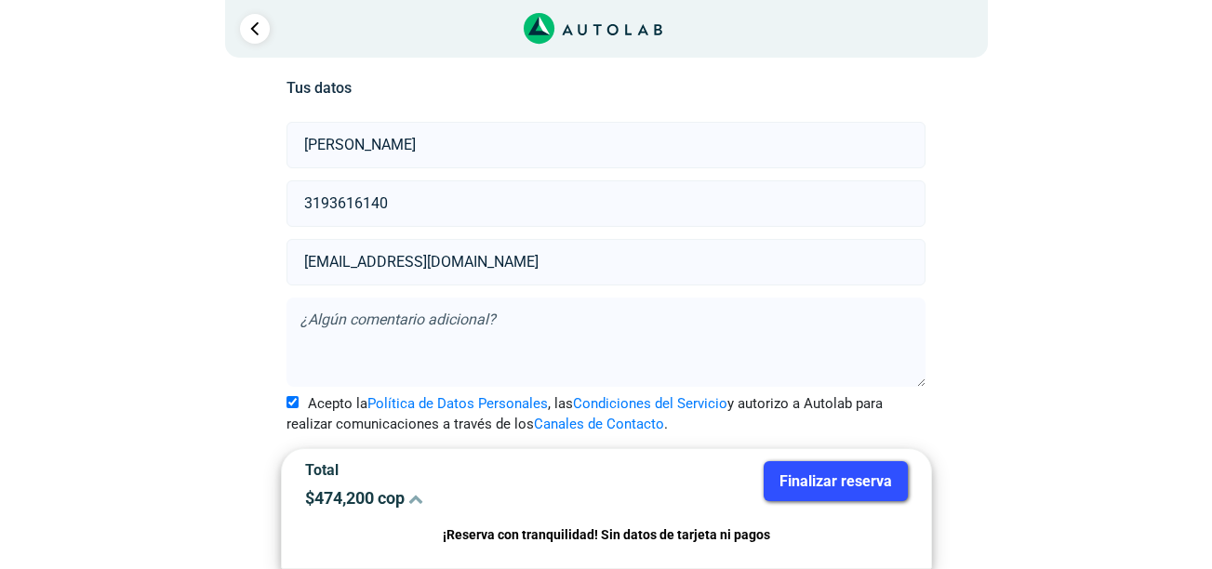
click at [804, 486] on button "Finalizar reserva" at bounding box center [836, 482] width 144 height 40
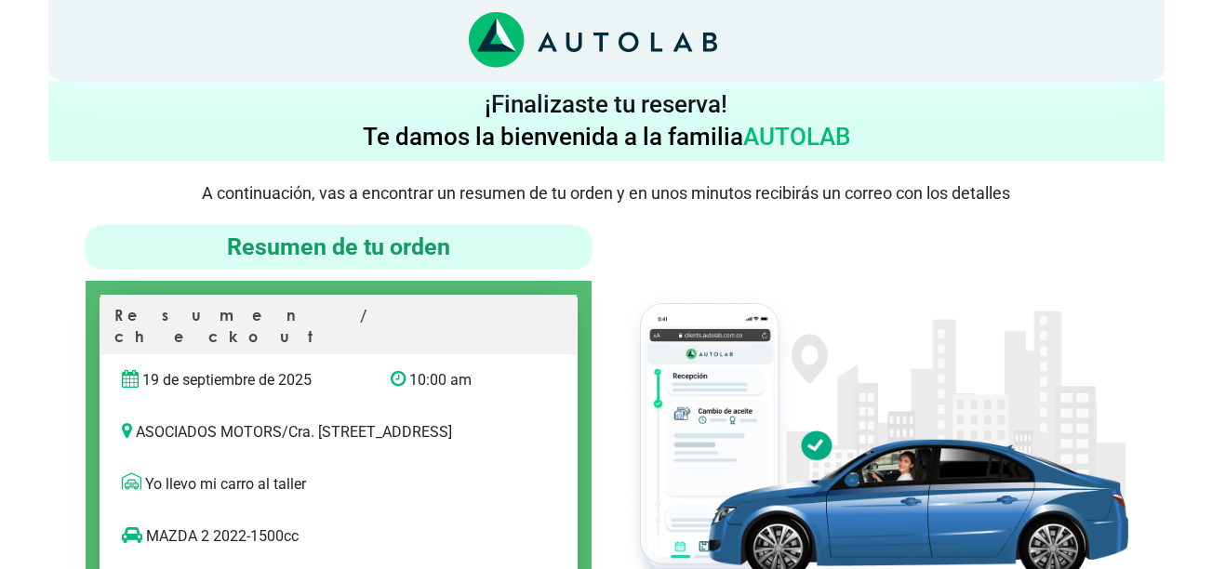
click at [539, 42] on icon "Link al sitio de autolab" at bounding box center [593, 40] width 248 height 57
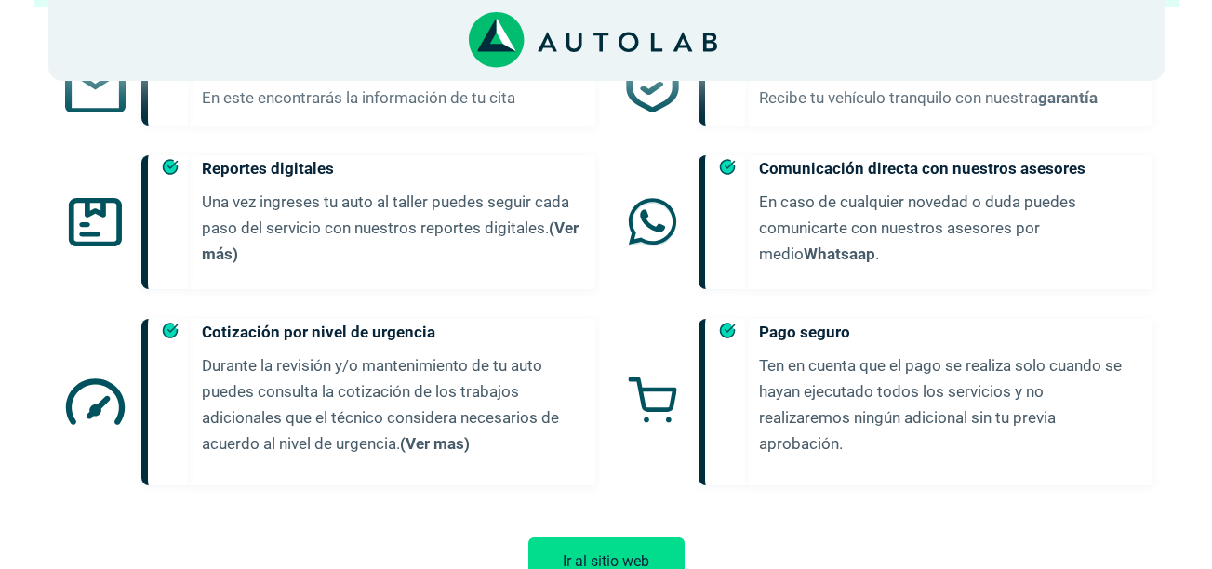
scroll to position [1131, 0]
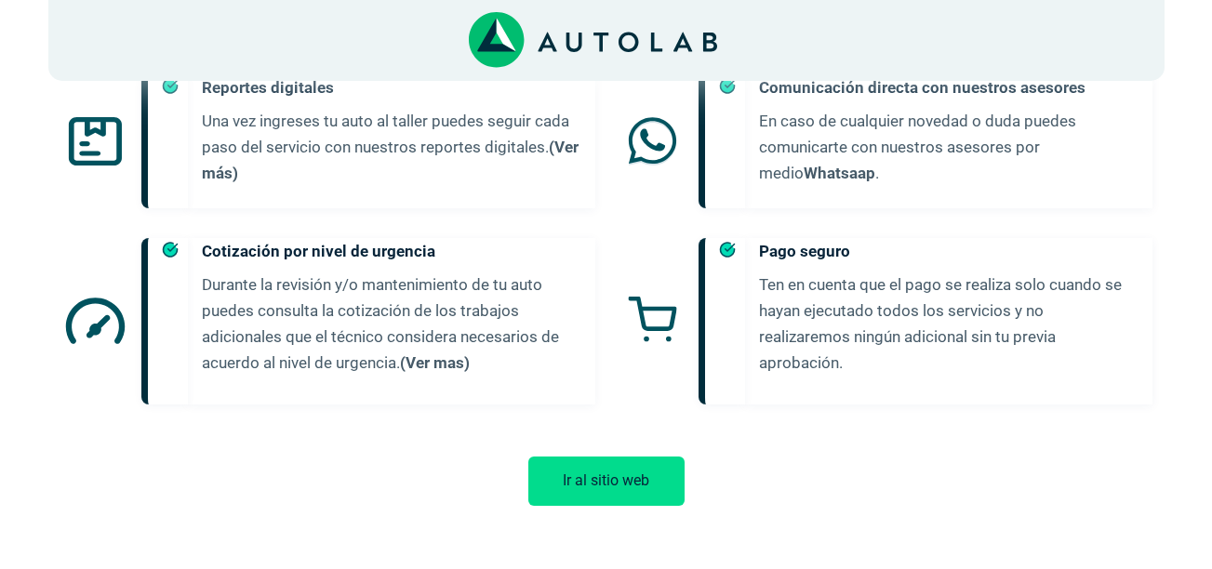
click at [649, 477] on button "Ir al sitio web" at bounding box center [607, 481] width 156 height 49
